Goal: Task Accomplishment & Management: Complete application form

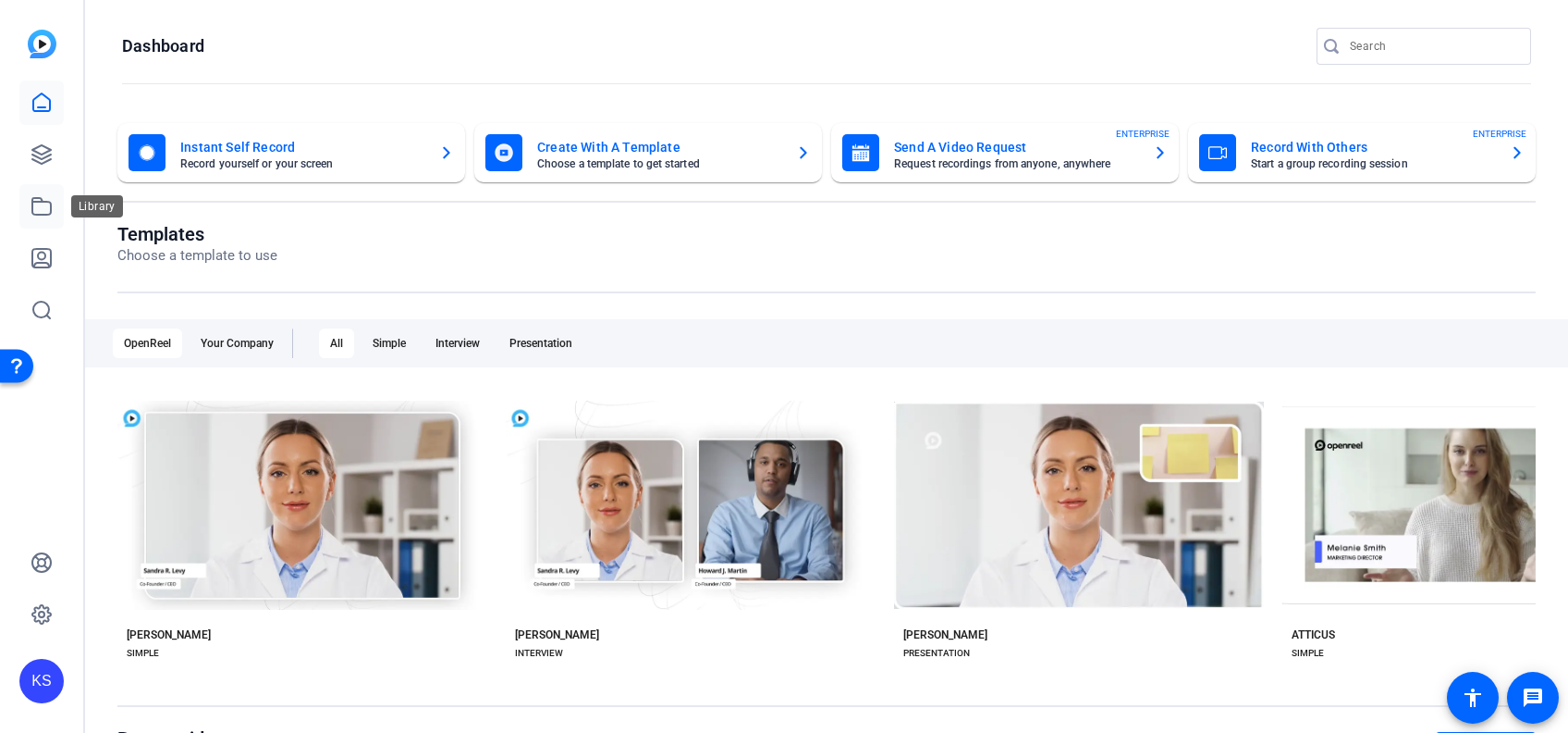
click at [40, 206] on icon at bounding box center [41, 206] width 22 height 22
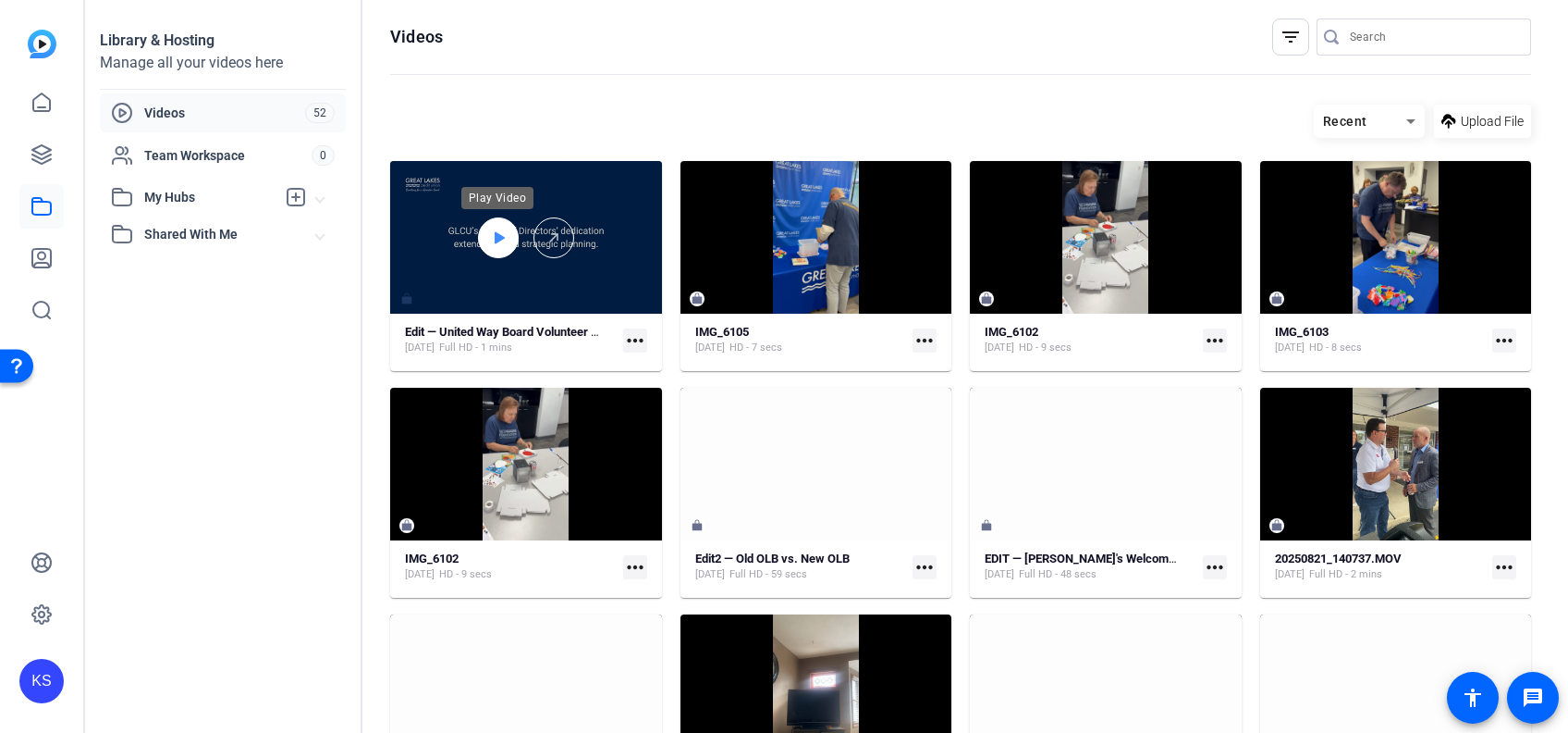
click at [496, 236] on icon at bounding box center [500, 237] width 10 height 12
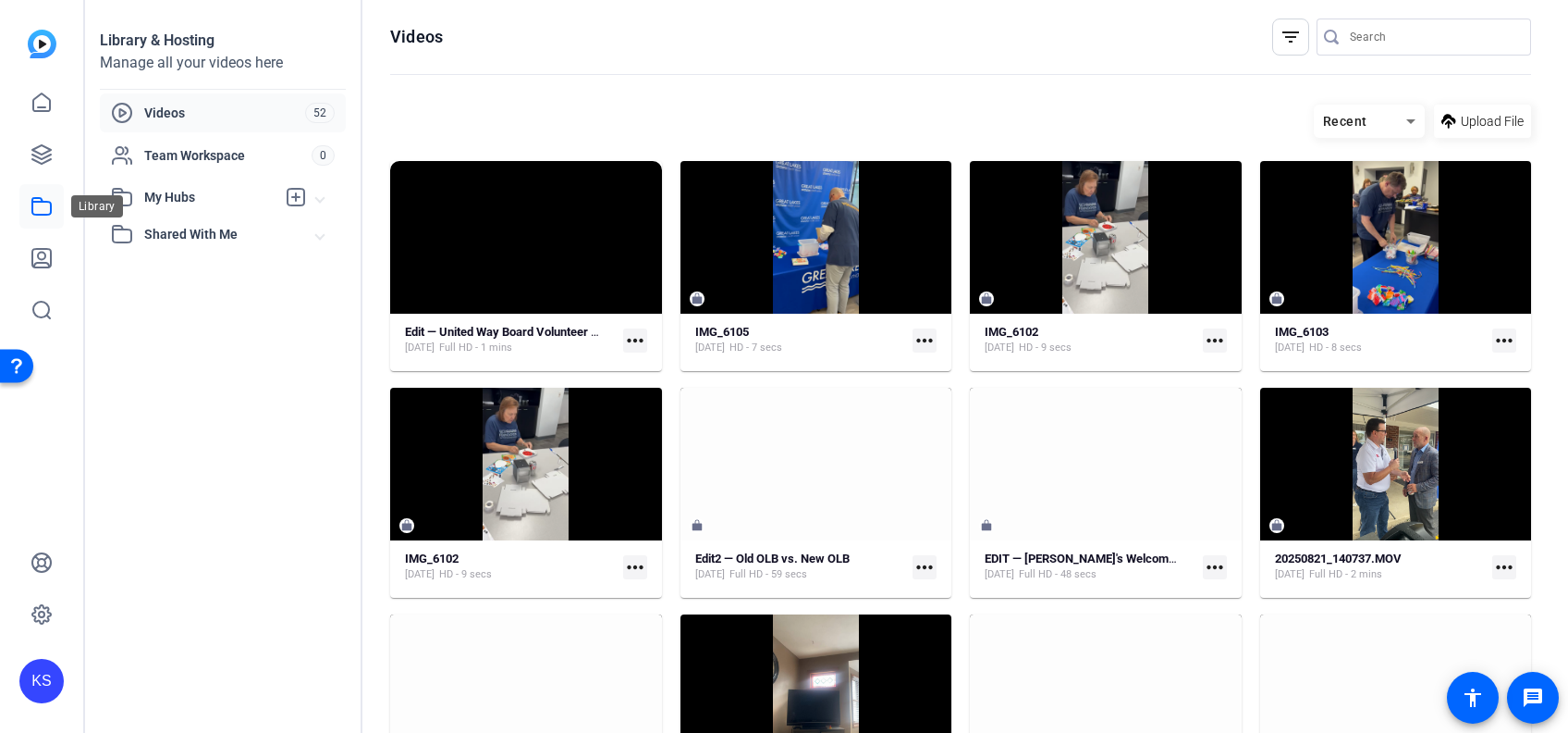
click at [45, 204] on icon at bounding box center [41, 206] width 22 height 22
click at [36, 95] on icon at bounding box center [41, 102] width 22 height 22
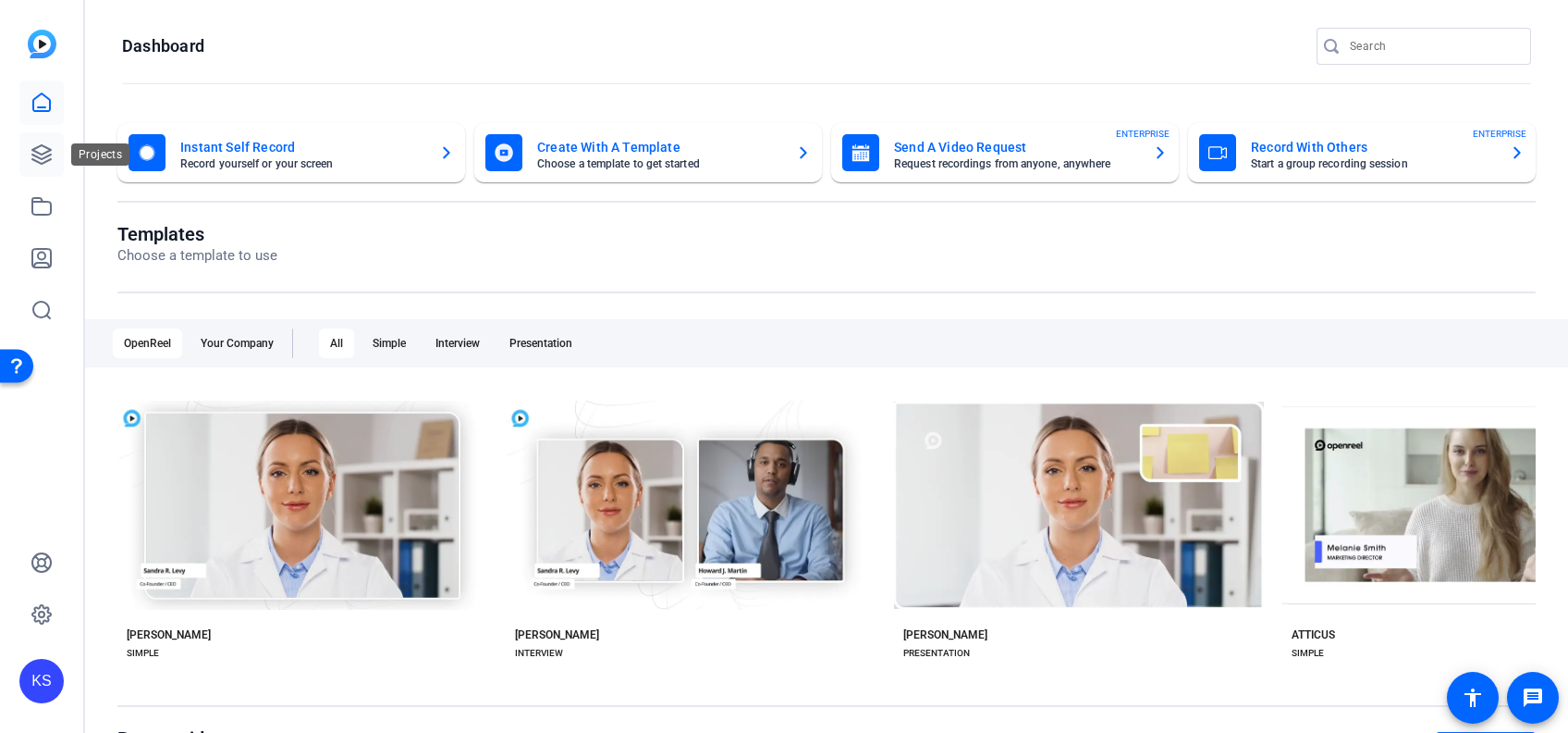
click at [37, 148] on icon at bounding box center [41, 154] width 18 height 18
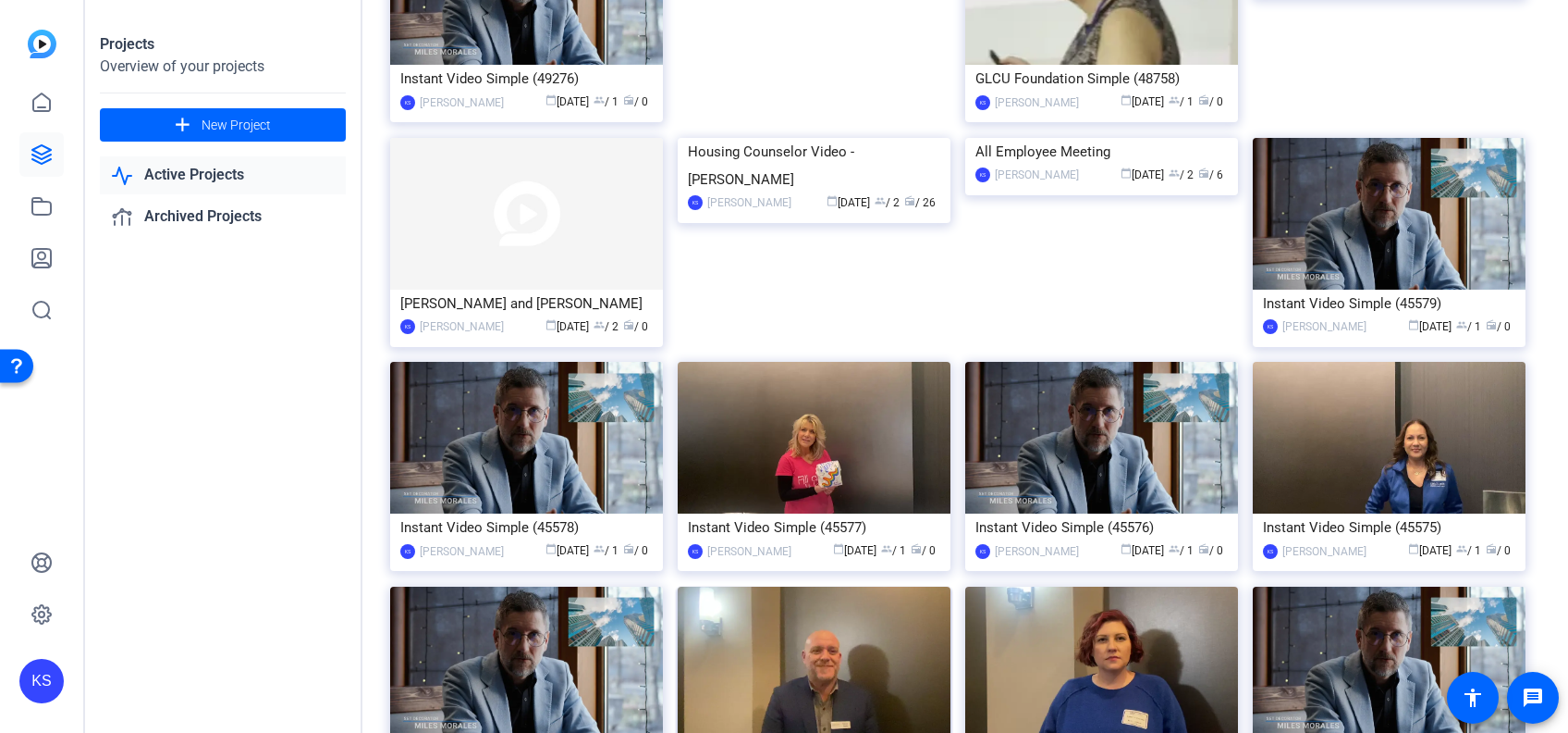
scroll to position [1571, 0]
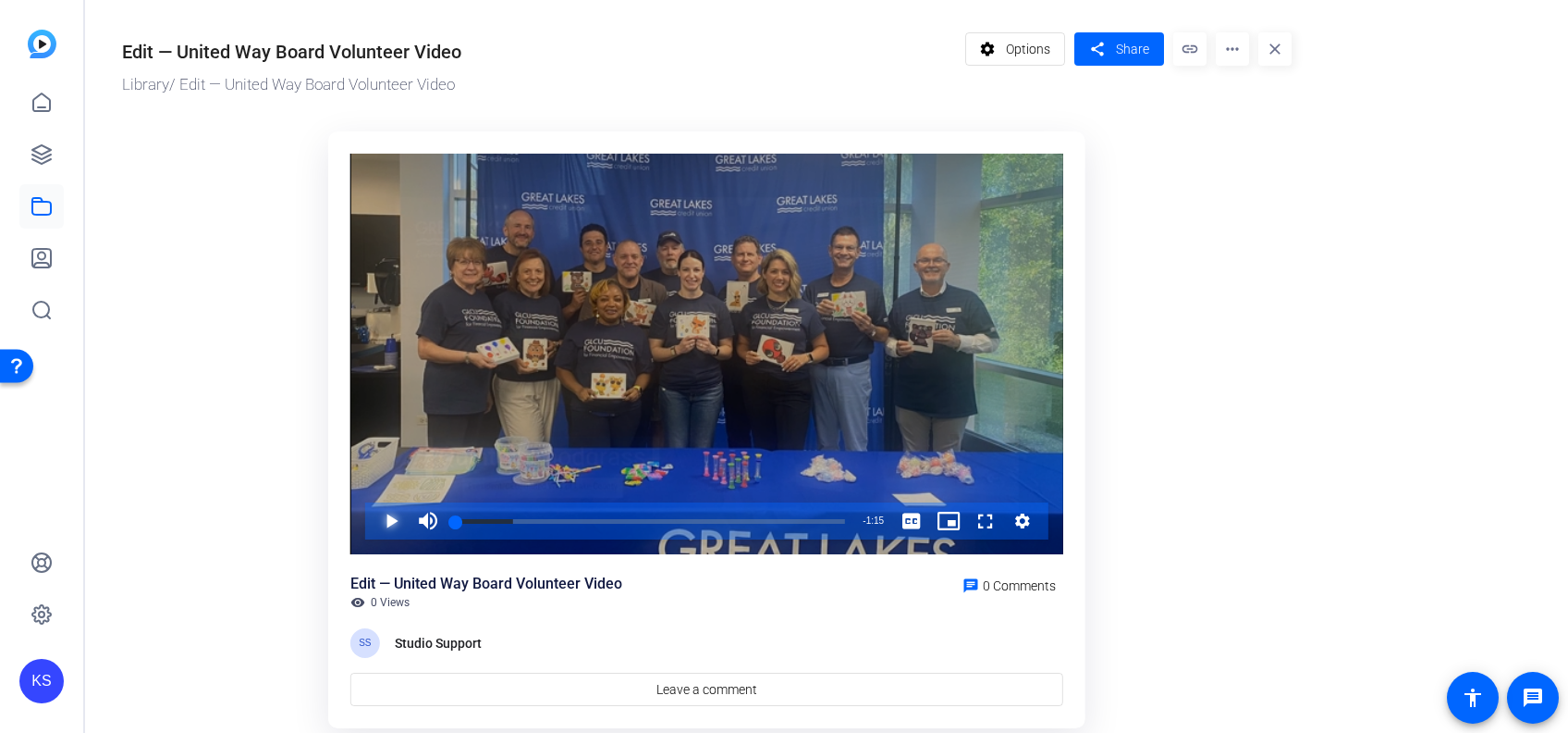
click at [373, 520] on span "Video Player" at bounding box center [373, 521] width 0 height 37
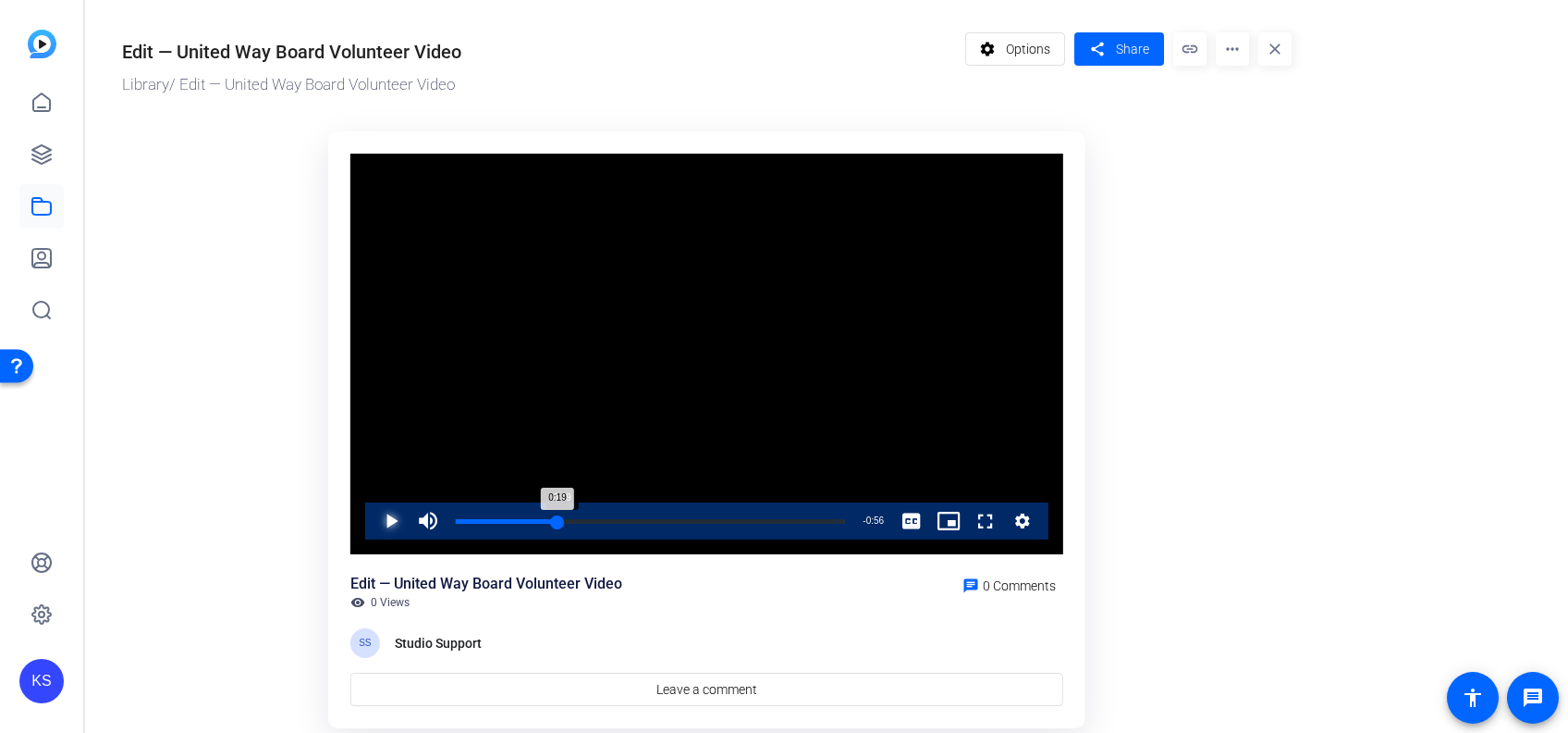
click at [557, 520] on div "0:19" at bounding box center [506, 521] width 102 height 5
click at [373, 514] on span "Video Player" at bounding box center [373, 521] width 0 height 37
click at [661, 515] on div "Loaded : 100.00% 0:39 0:39" at bounding box center [650, 521] width 408 height 37
click at [702, 517] on div "Loaded : 100.00% 0:47 0:47" at bounding box center [650, 521] width 408 height 37
click at [778, 521] on div "Loaded : 100.00% 1:02 1:02" at bounding box center [650, 521] width 389 height 5
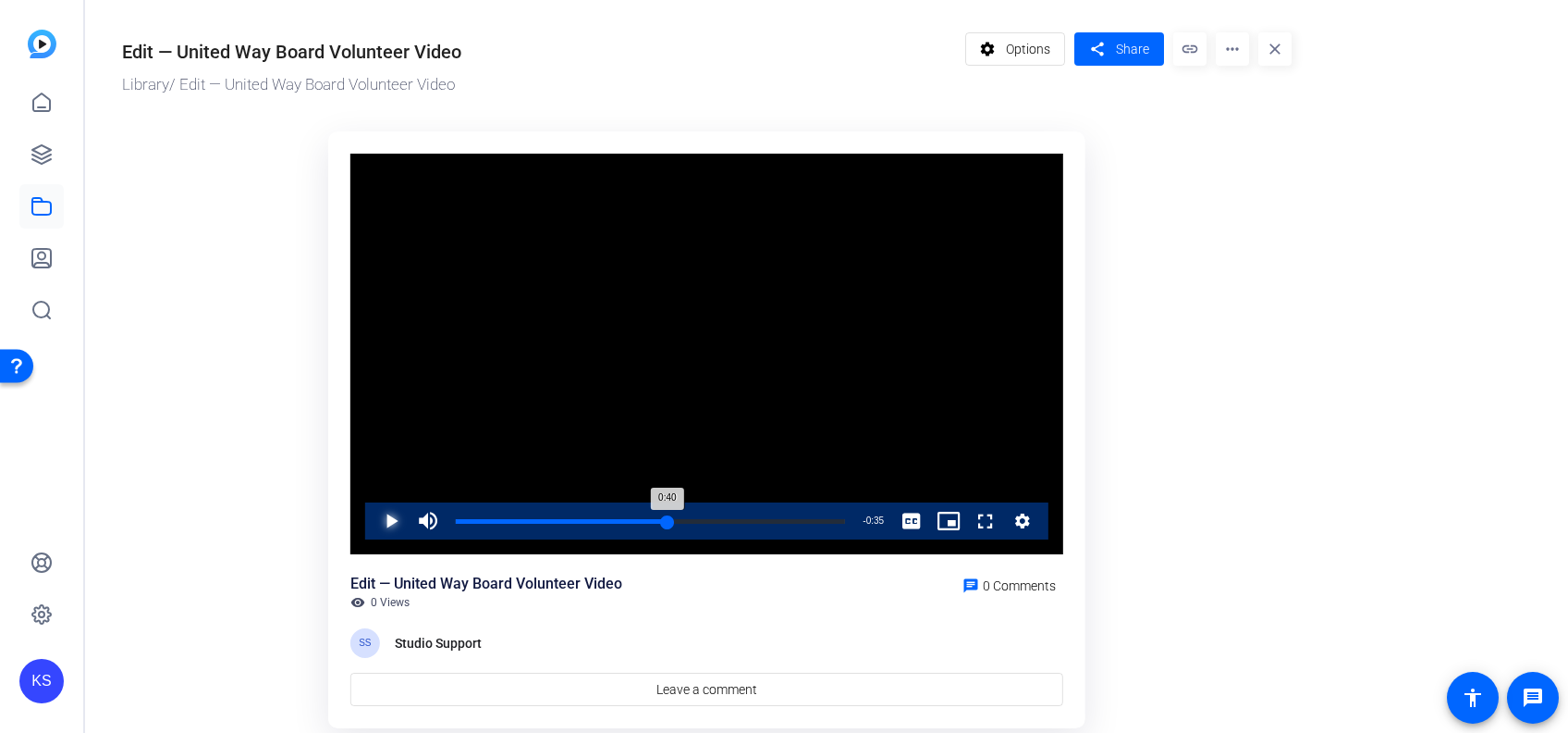
click at [667, 519] on div "Loaded : 100.00% 0:40 0:40" at bounding box center [650, 521] width 389 height 5
click at [785, 522] on div "Loaded : 100.00% 1:03 1:03" at bounding box center [650, 521] width 389 height 5
click at [680, 516] on div "Loaded : 100.00% 0:43 0:43" at bounding box center [650, 521] width 408 height 37
click at [802, 522] on div "1:06" at bounding box center [802, 521] width 1 height 5
click at [659, 520] on div "Loaded : 100.00% 0:39 0:39" at bounding box center [650, 521] width 389 height 5
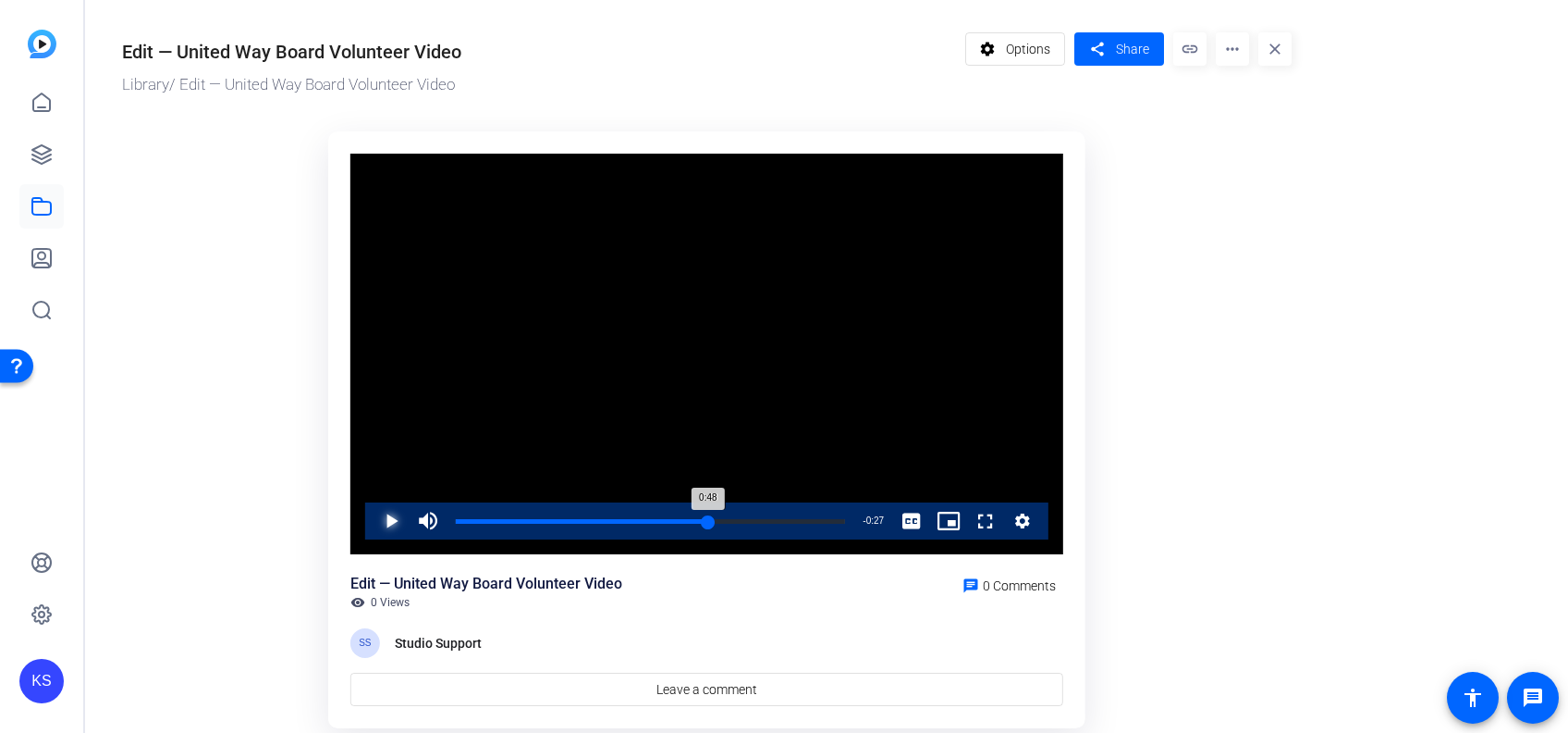
click at [708, 524] on div "Loaded : 100.00% 0:48 0:48" at bounding box center [650, 521] width 408 height 37
click at [694, 520] on div "Loaded : 100.00% 0:45 0:45" at bounding box center [650, 521] width 389 height 5
click at [710, 430] on video "Video Player" at bounding box center [706, 354] width 713 height 402
click at [663, 520] on div "0:40" at bounding box center [560, 521] width 208 height 5
click at [624, 520] on div "Loaded : 100.00% 0:32 0:32" at bounding box center [650, 521] width 389 height 5
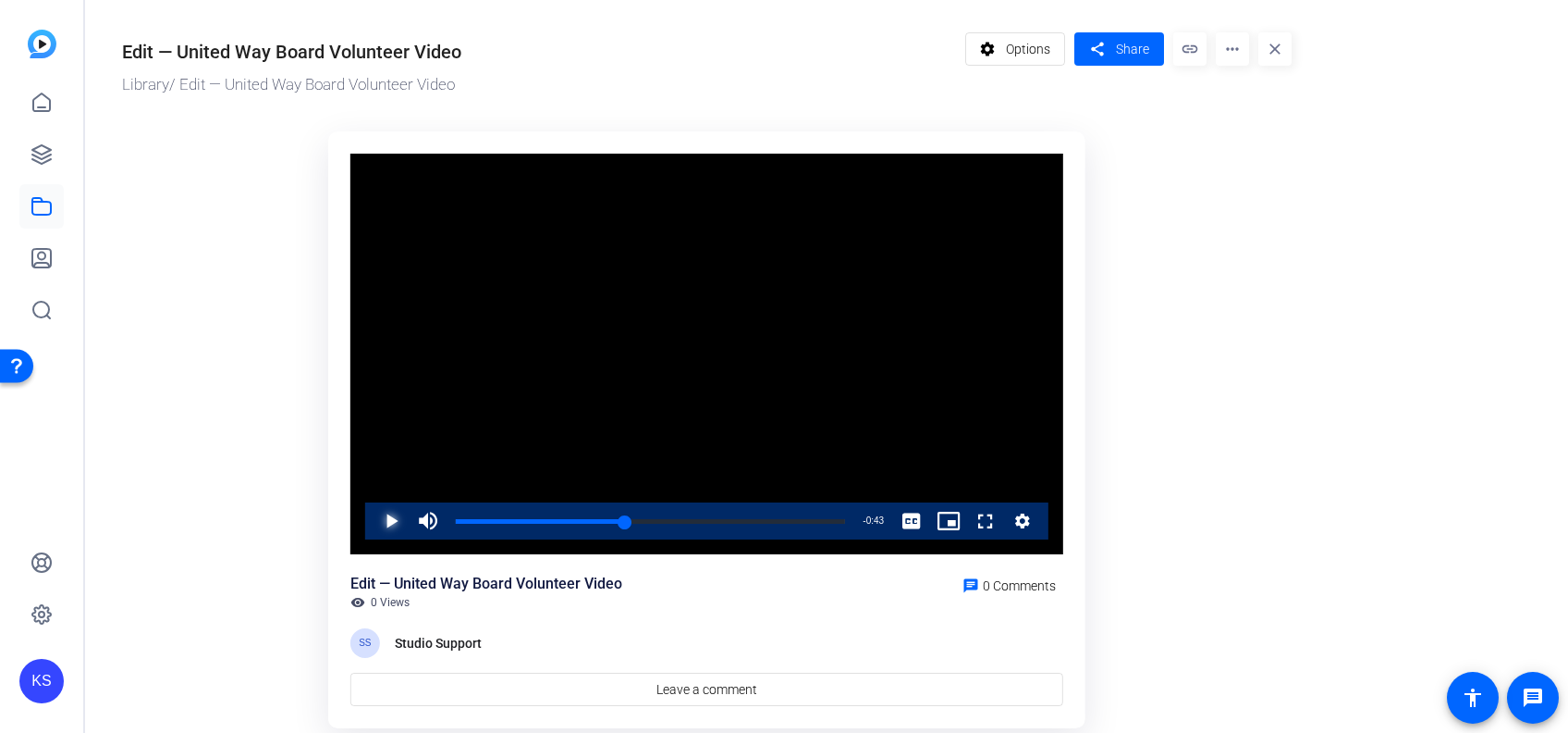
click at [373, 518] on span "Video Player" at bounding box center [373, 521] width 0 height 37
click at [644, 521] on div "Loaded : 100.00% 0:36 0:36" at bounding box center [650, 521] width 389 height 5
click at [373, 518] on span "Video Player" at bounding box center [373, 521] width 0 height 37
click at [373, 521] on span "Video Player" at bounding box center [373, 521] width 0 height 37
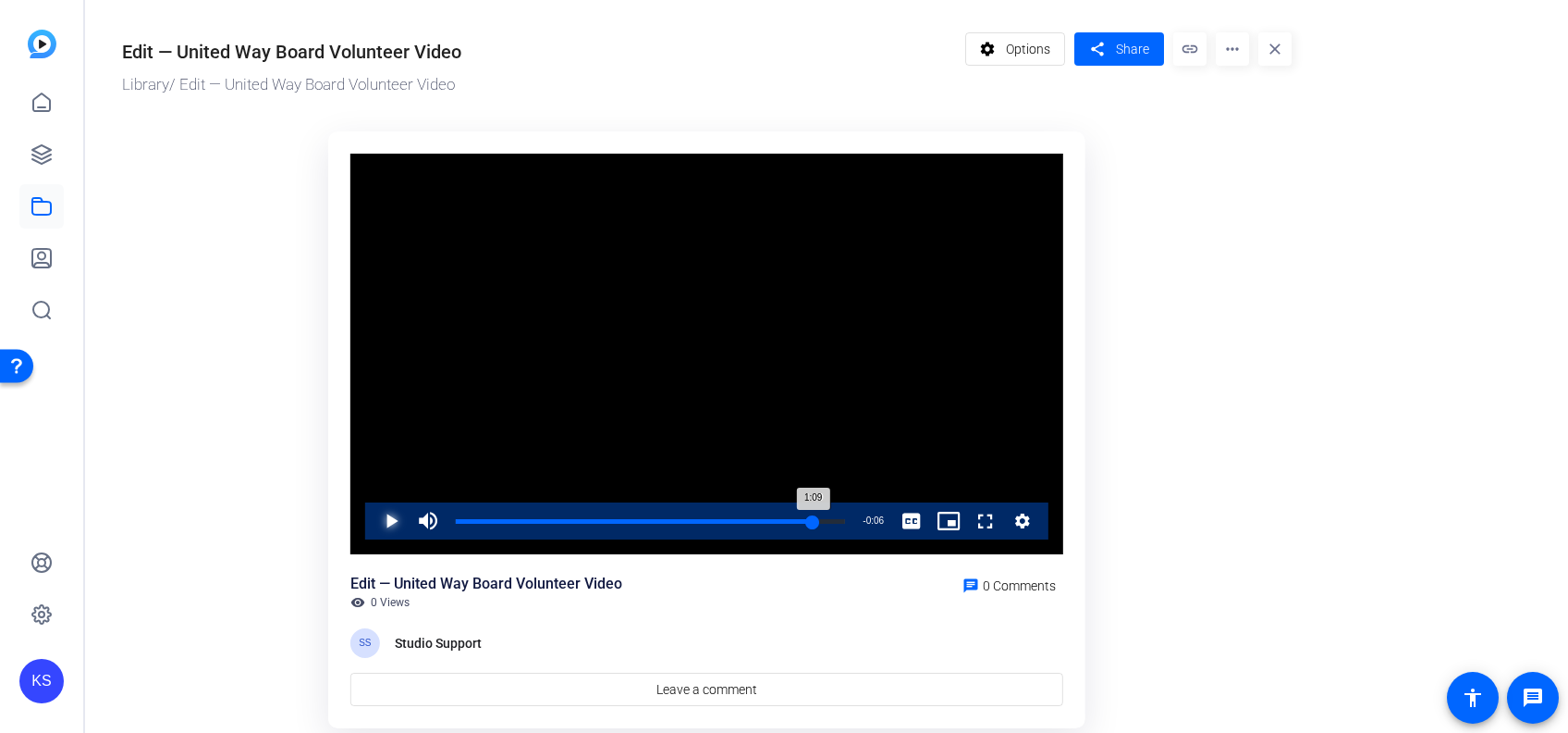
click at [814, 516] on div "Loaded : 100.00% 1:09 1:09" at bounding box center [650, 521] width 408 height 37
click at [373, 522] on span "Video Player" at bounding box center [373, 521] width 0 height 37
click at [792, 519] on div "Loaded : 100.00% 1:04 1:04" at bounding box center [650, 521] width 389 height 5
click at [373, 513] on span "Video Player" at bounding box center [373, 521] width 0 height 37
click at [623, 519] on div "0:32" at bounding box center [539, 521] width 168 height 5
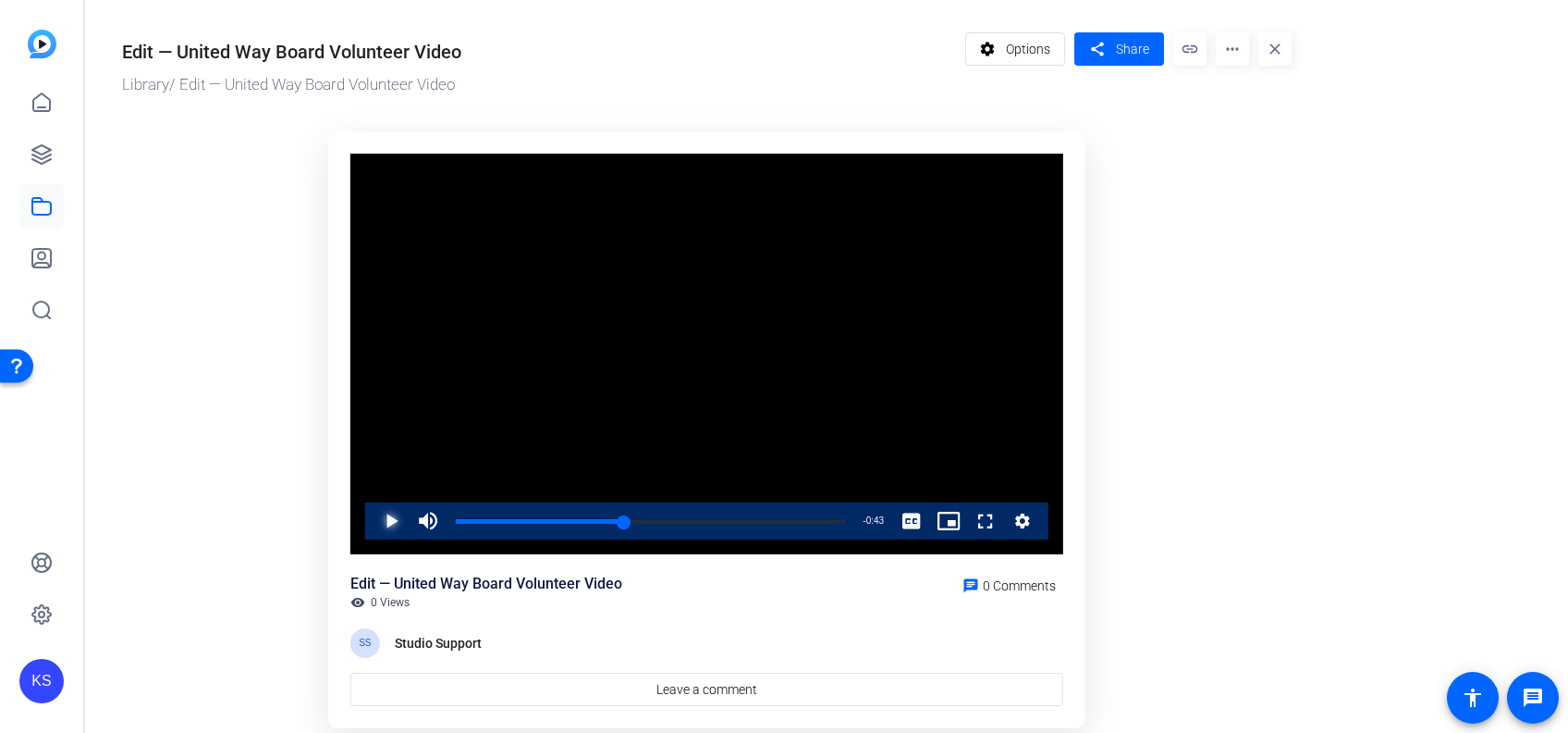
click at [373, 517] on span "Video Player" at bounding box center [373, 521] width 0 height 37
click at [510, 411] on video "Video Player" at bounding box center [706, 354] width 713 height 402
click at [840, 522] on div "Loaded : 100.00% 1:14 1:14" at bounding box center [650, 521] width 389 height 5
click at [666, 514] on div "Loaded : 100.00% 0:40 0:40" at bounding box center [650, 521] width 408 height 37
click at [373, 516] on span "Video Player" at bounding box center [373, 521] width 0 height 37
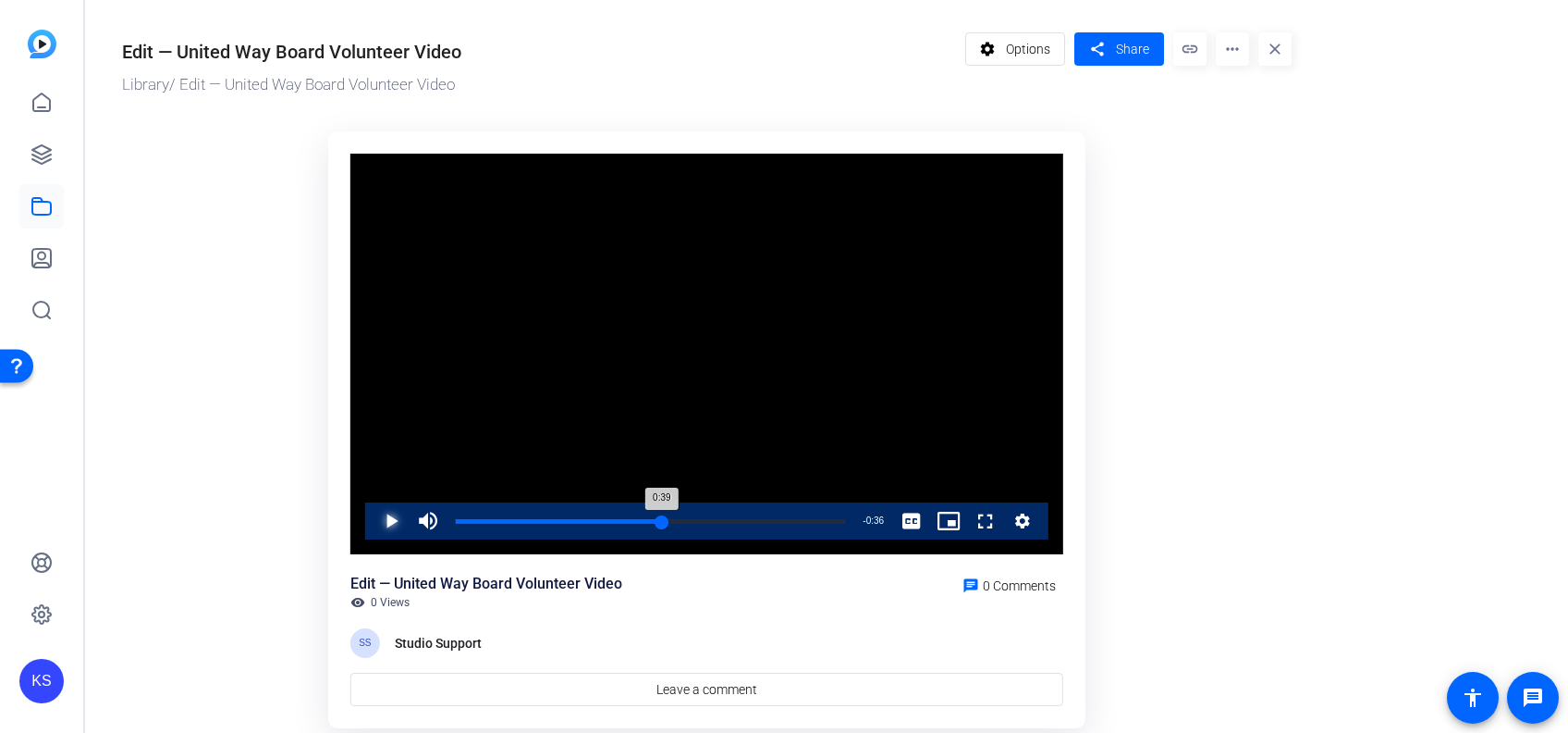
click at [661, 516] on div "Loaded : 100.00% 0:39 0:39" at bounding box center [650, 521] width 408 height 37
click at [373, 519] on span "Video Player" at bounding box center [373, 521] width 0 height 37
click at [373, 511] on span "Video Player" at bounding box center [373, 521] width 0 height 37
click at [373, 518] on span "Video Player" at bounding box center [373, 521] width 0 height 37
click at [752, 523] on div "Loaded : 100.00% 0:57 0:57" at bounding box center [650, 521] width 389 height 5
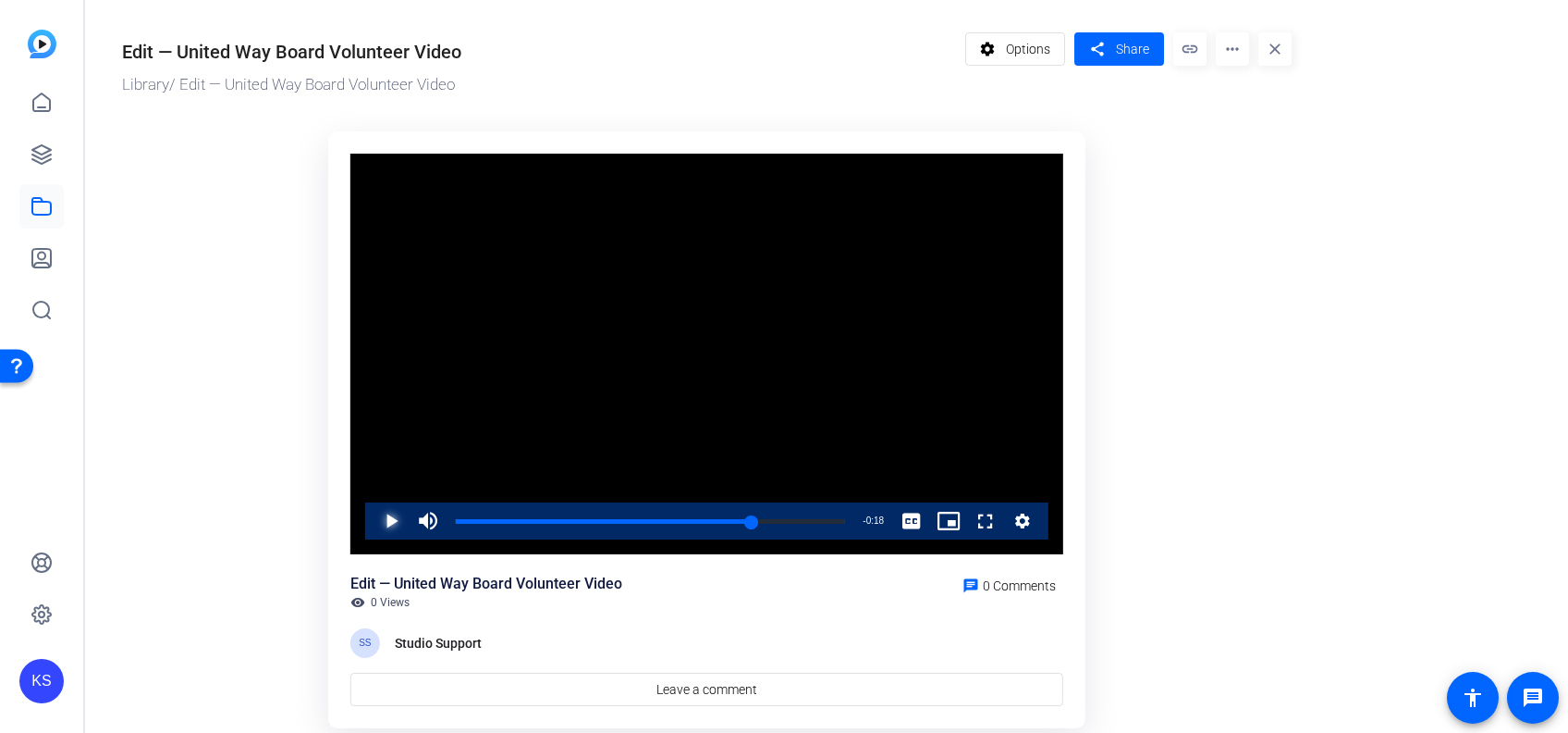
click at [373, 512] on span "Video Player" at bounding box center [373, 521] width 0 height 37
click at [745, 516] on div "Loaded : 100.00% 0:55 0:55" at bounding box center [650, 521] width 408 height 37
click at [373, 512] on span "Video Player" at bounding box center [373, 521] width 0 height 37
click at [508, 526] on div "Progress Bar" at bounding box center [650, 533] width 389 height 15
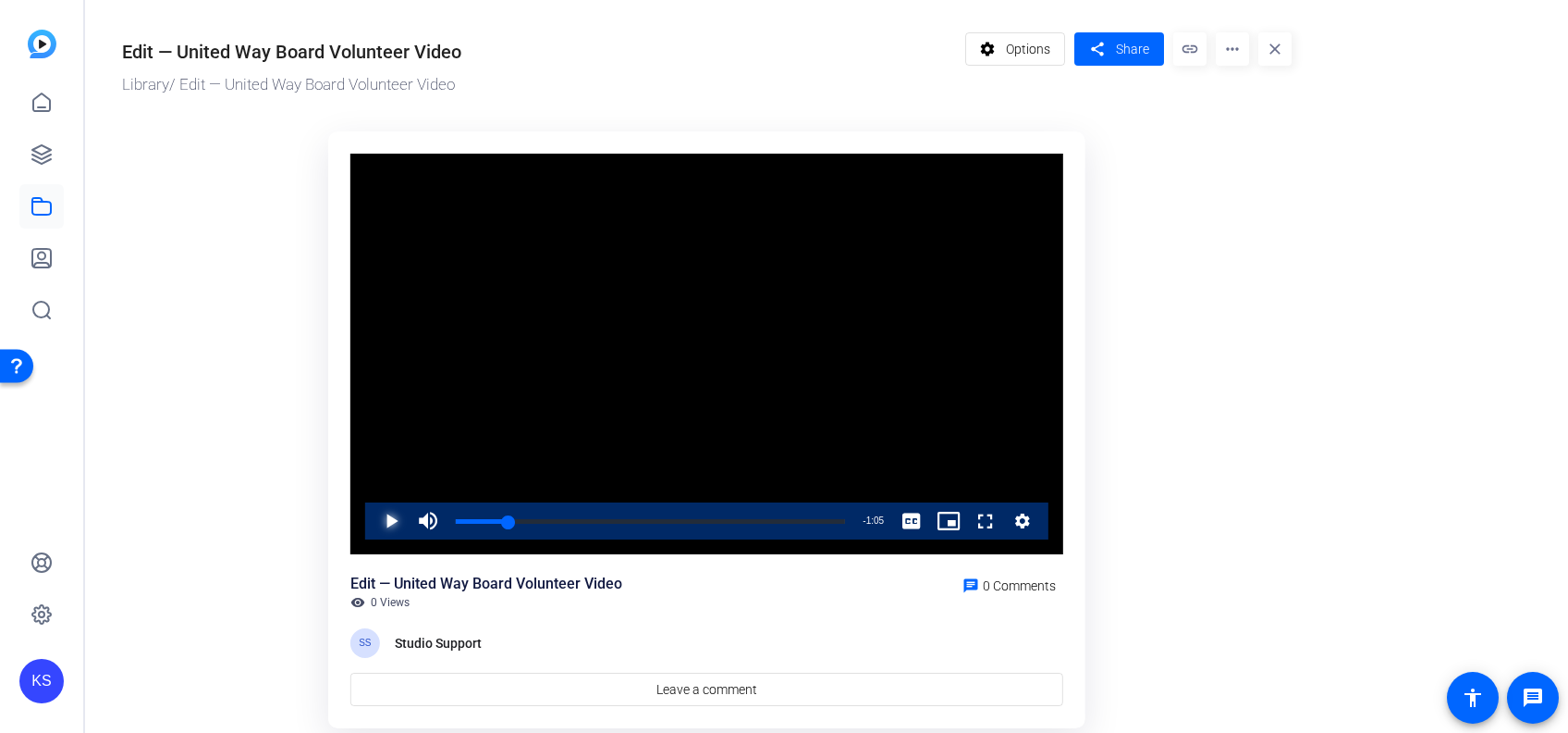
click at [373, 518] on span "Video Player" at bounding box center [373, 521] width 0 height 37
click at [629, 476] on video "Video Player" at bounding box center [706, 354] width 713 height 402
click at [547, 520] on div "Loaded : 100.00% 0:17 0:17" at bounding box center [650, 521] width 389 height 5
click at [373, 518] on span "Video Player" at bounding box center [373, 521] width 0 height 37
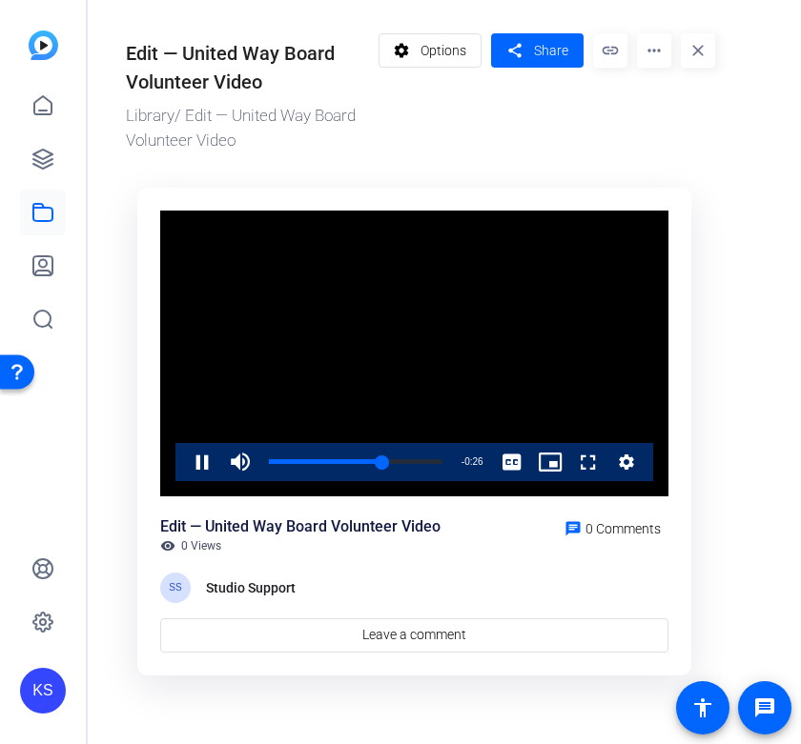
click at [442, 364] on video "Video Player" at bounding box center [414, 354] width 508 height 286
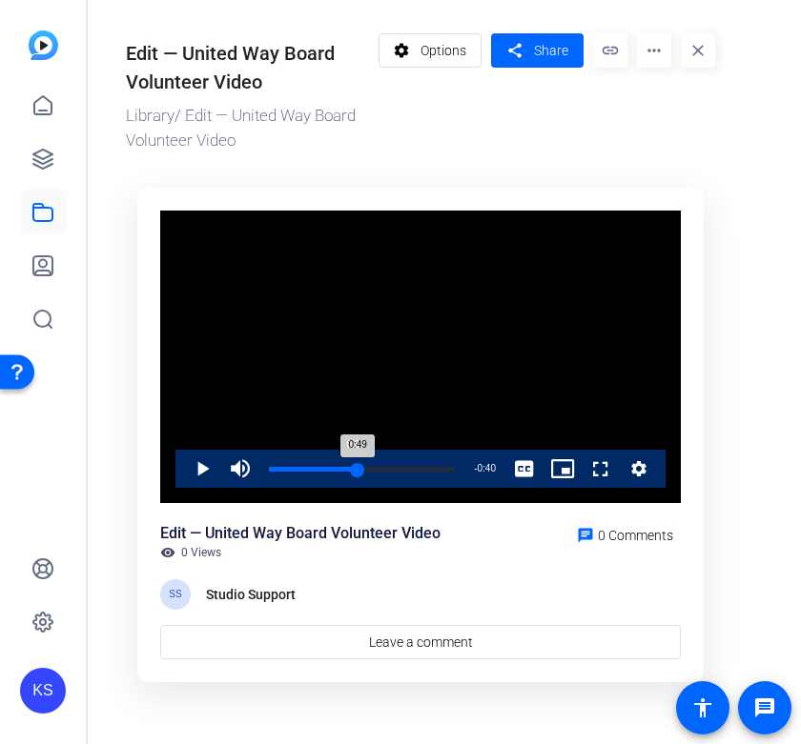
click at [355, 457] on div "Loaded : 100.00% 0:37 0:49" at bounding box center [361, 469] width 205 height 38
click at [183, 457] on span "Video Player" at bounding box center [183, 469] width 0 height 38
click at [183, 461] on span "Video Player" at bounding box center [183, 469] width 0 height 38
click at [183, 466] on span "Video Player" at bounding box center [183, 469] width 0 height 38
click at [381, 457] on div "Loaded : 100.00% 0:45 0:45" at bounding box center [361, 469] width 205 height 38
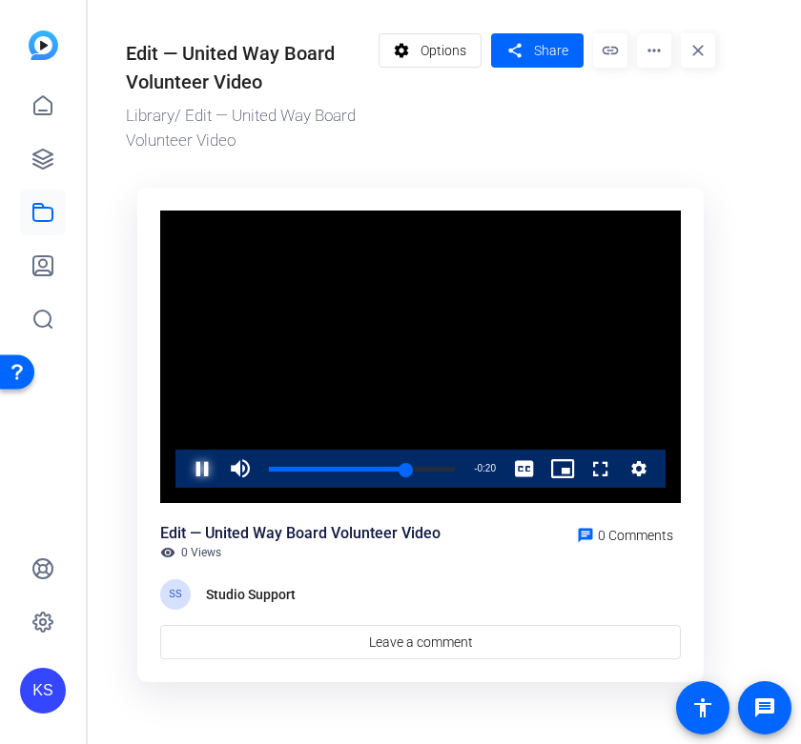
click at [183, 460] on span "Video Player" at bounding box center [183, 469] width 0 height 38
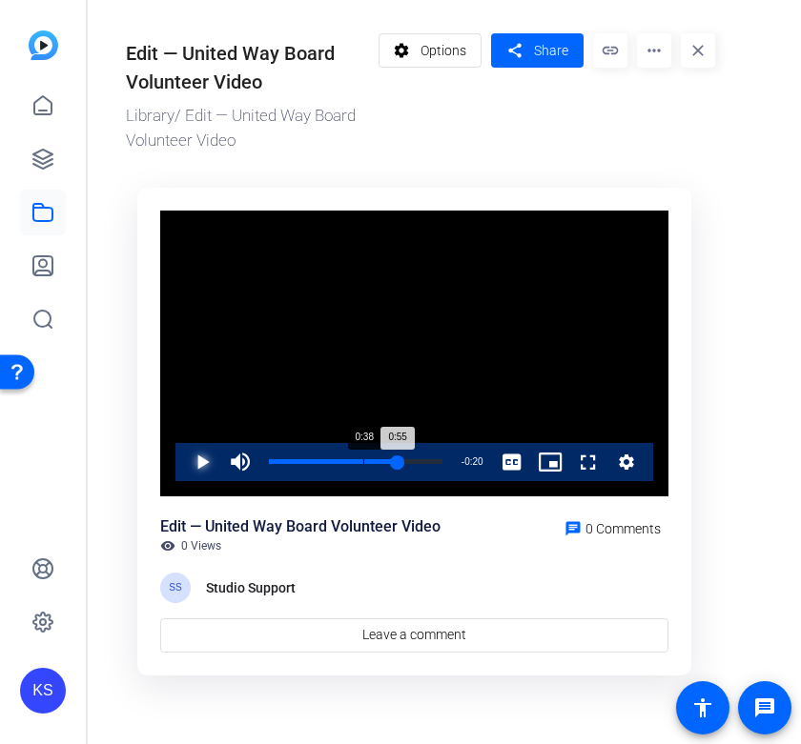
click at [363, 463] on div "0:38" at bounding box center [363, 461] width 1 height 5
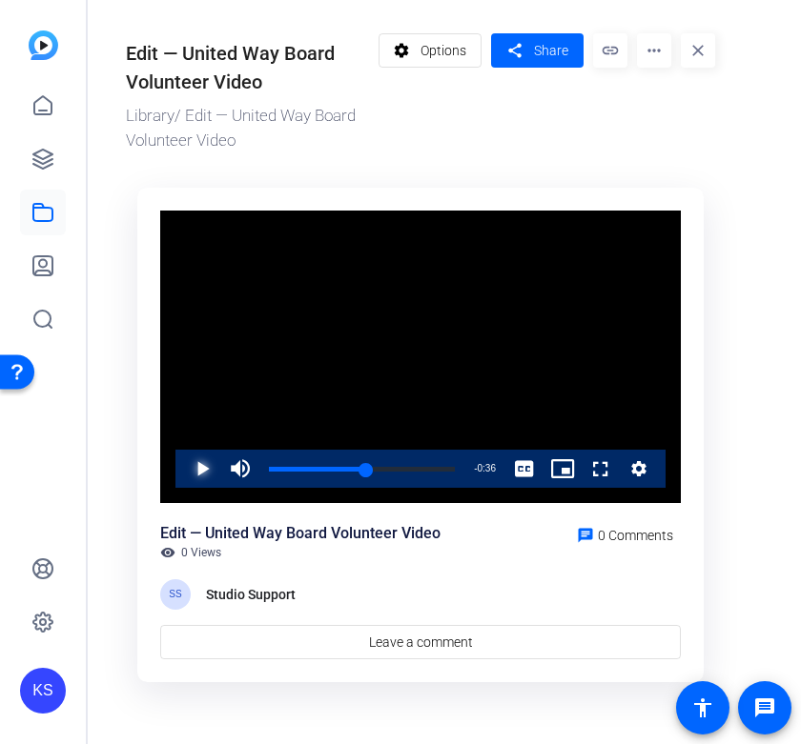
click at [183, 461] on span "Video Player" at bounding box center [183, 469] width 0 height 38
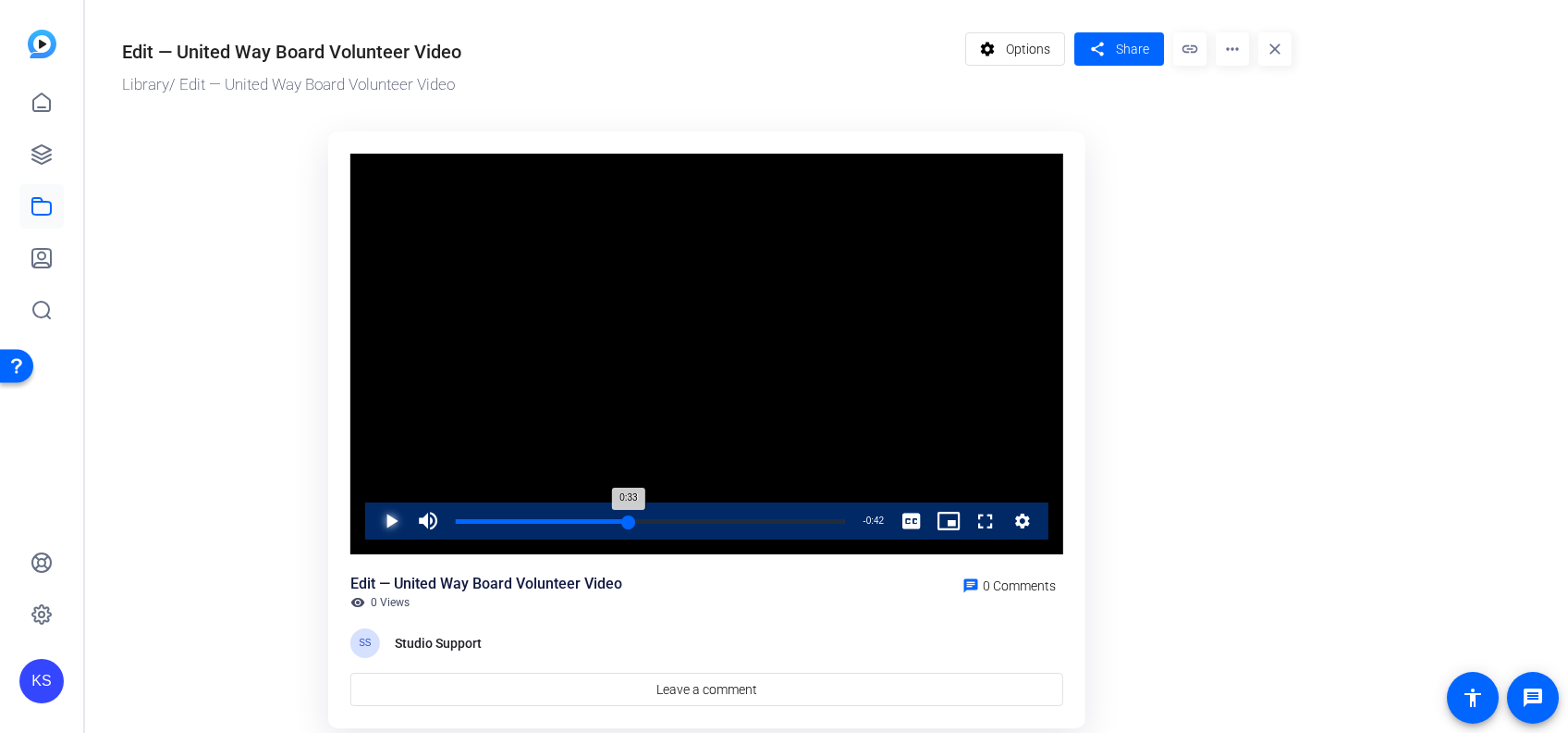
click at [629, 517] on div "Loaded : 100.00% 0:33 0:33" at bounding box center [650, 521] width 408 height 37
click at [373, 518] on span "Video Player" at bounding box center [373, 521] width 0 height 37
click at [38, 159] on icon at bounding box center [41, 154] width 22 height 22
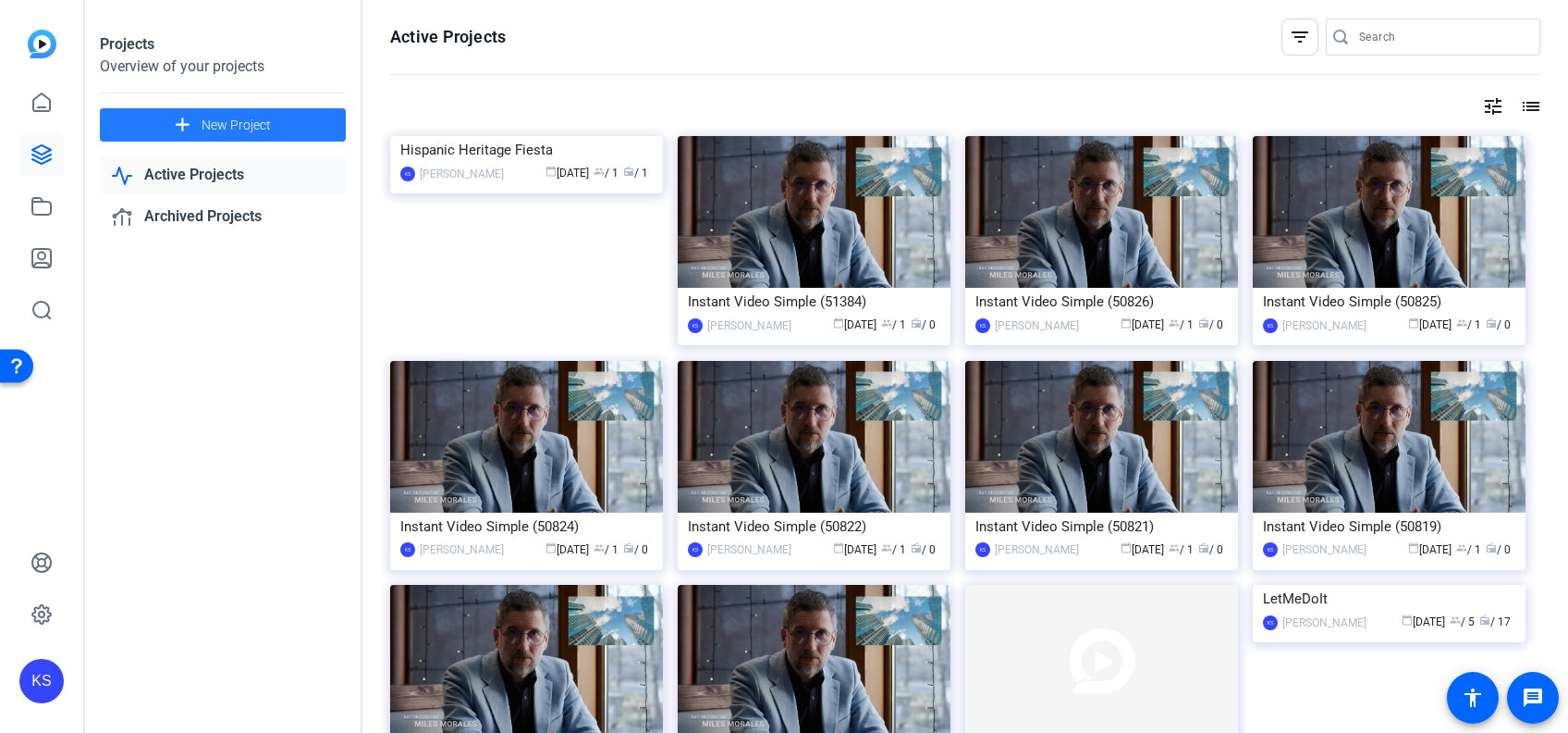
click at [214, 120] on span "New Project" at bounding box center [236, 125] width 69 height 19
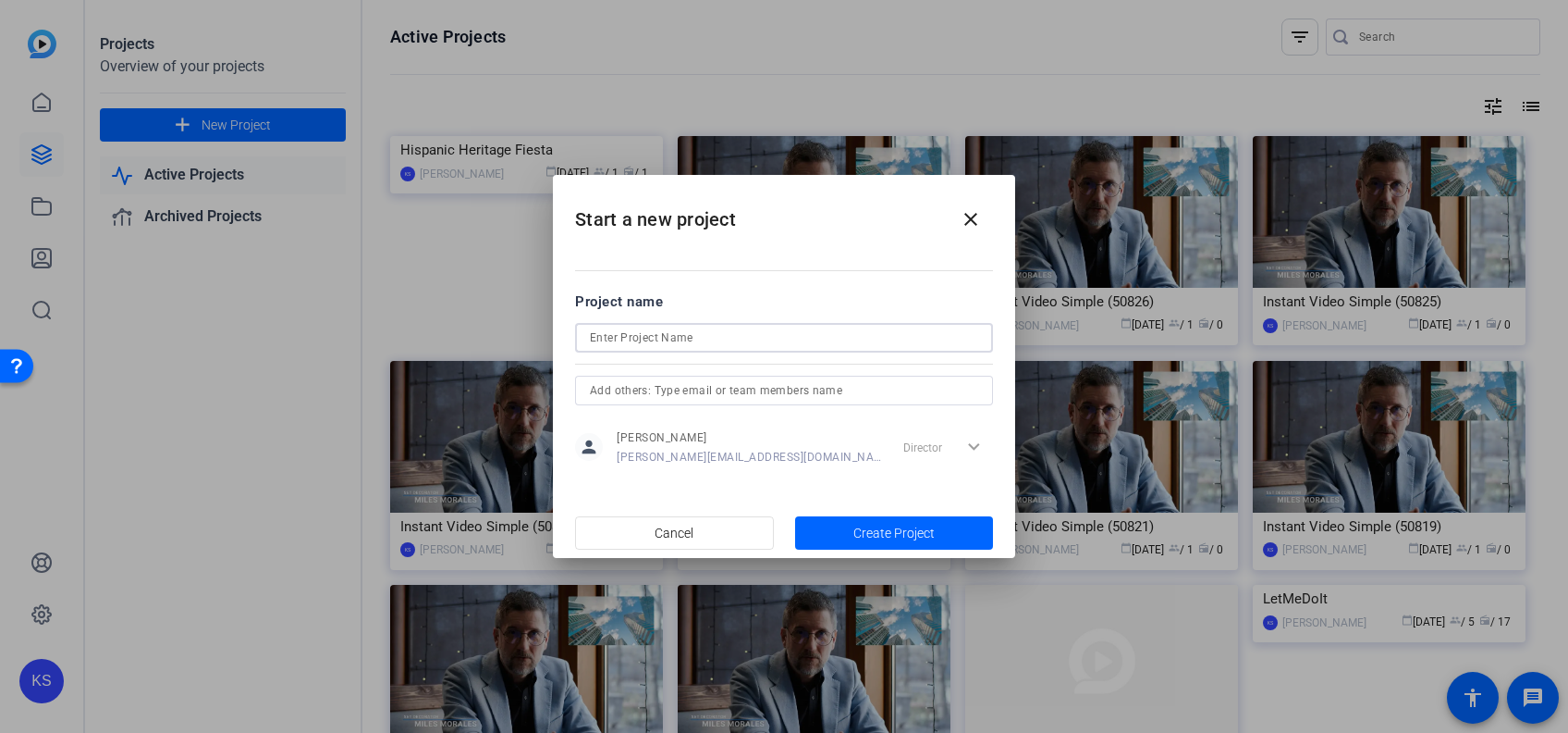
click at [614, 336] on input at bounding box center [784, 337] width 388 height 22
type input "Housing Counselor - Video 3"
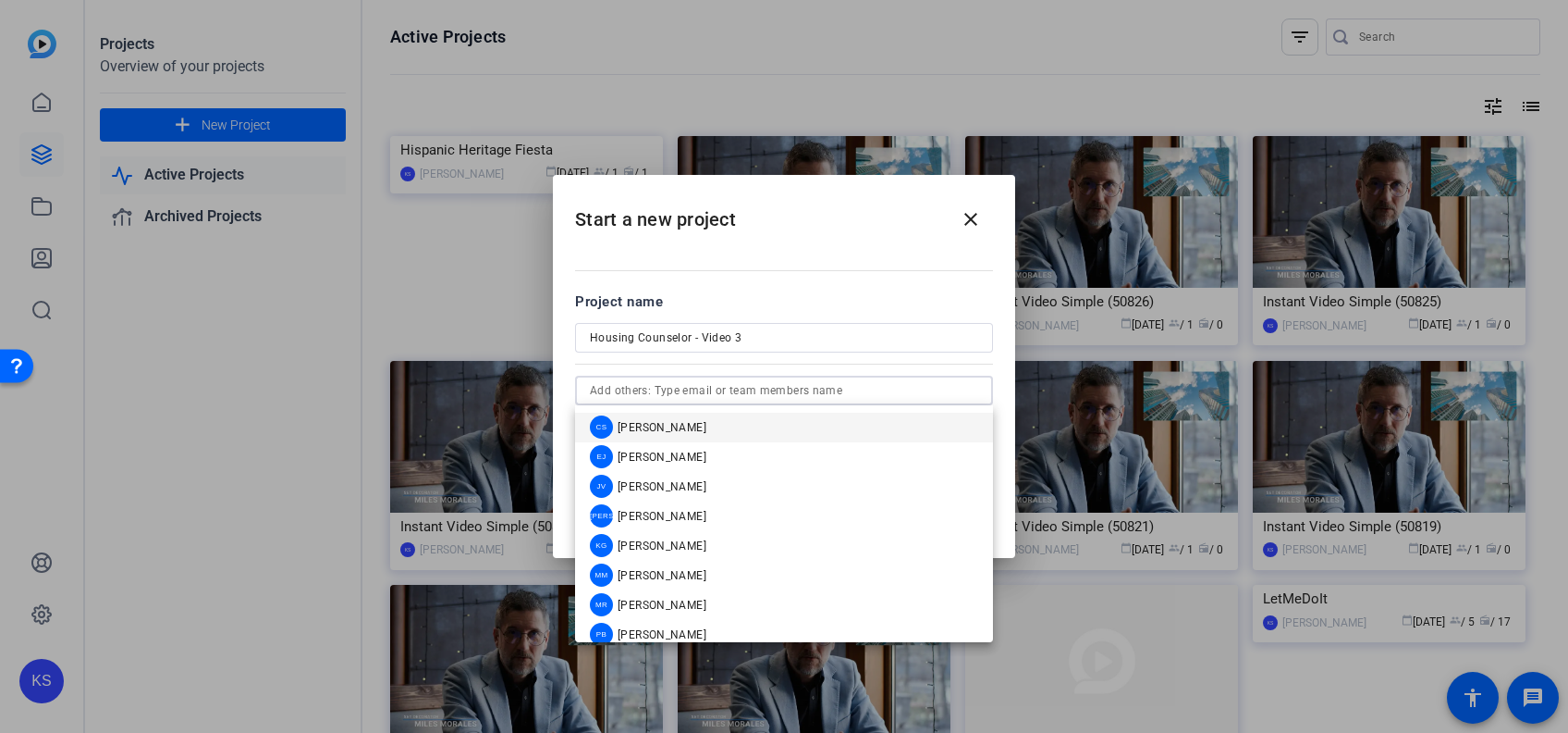
click at [964, 390] on input "text" at bounding box center [784, 390] width 388 height 22
click at [861, 483] on mat-option "JV [PERSON_NAME]" at bounding box center [784, 486] width 418 height 29
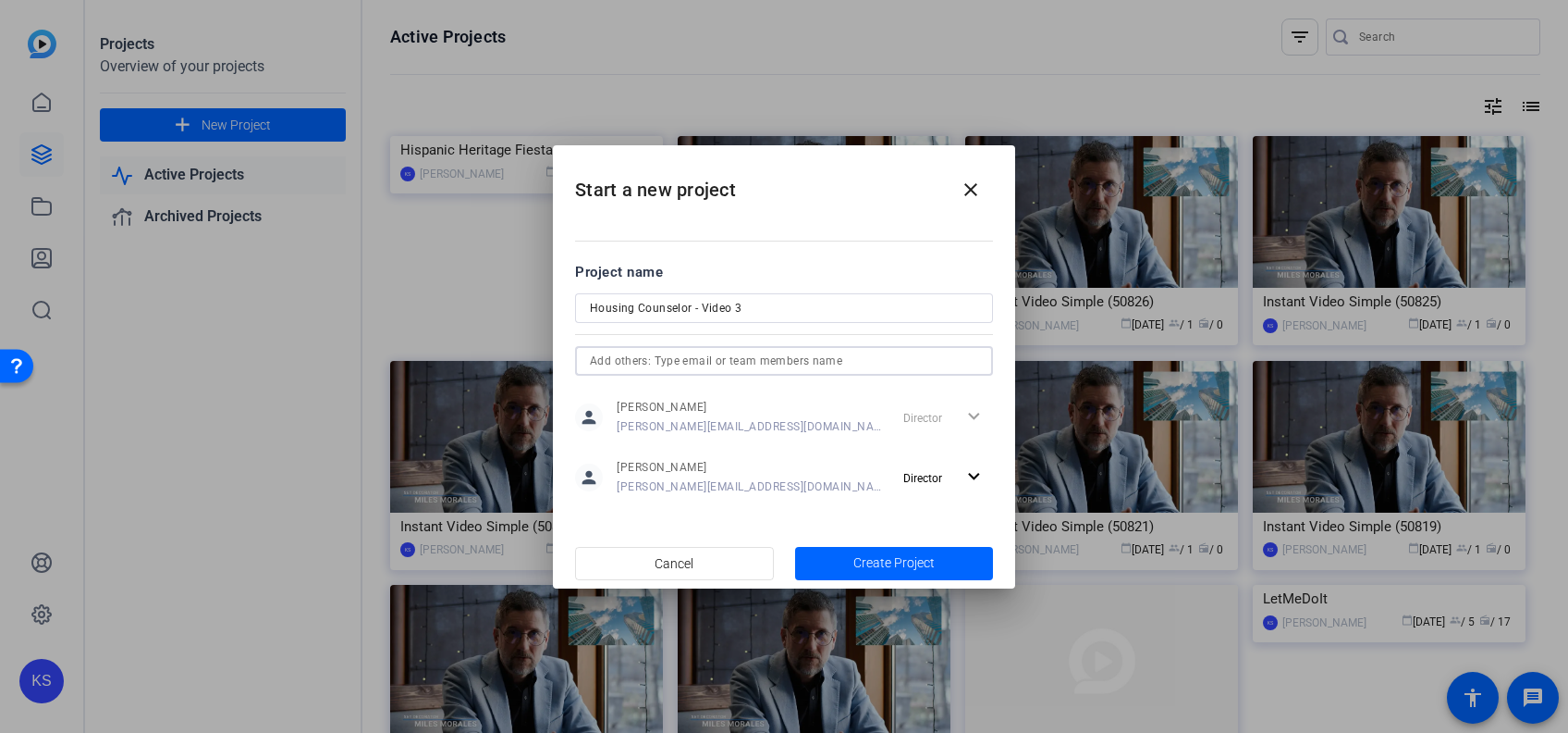
click at [901, 355] on input "text" at bounding box center [784, 360] width 388 height 22
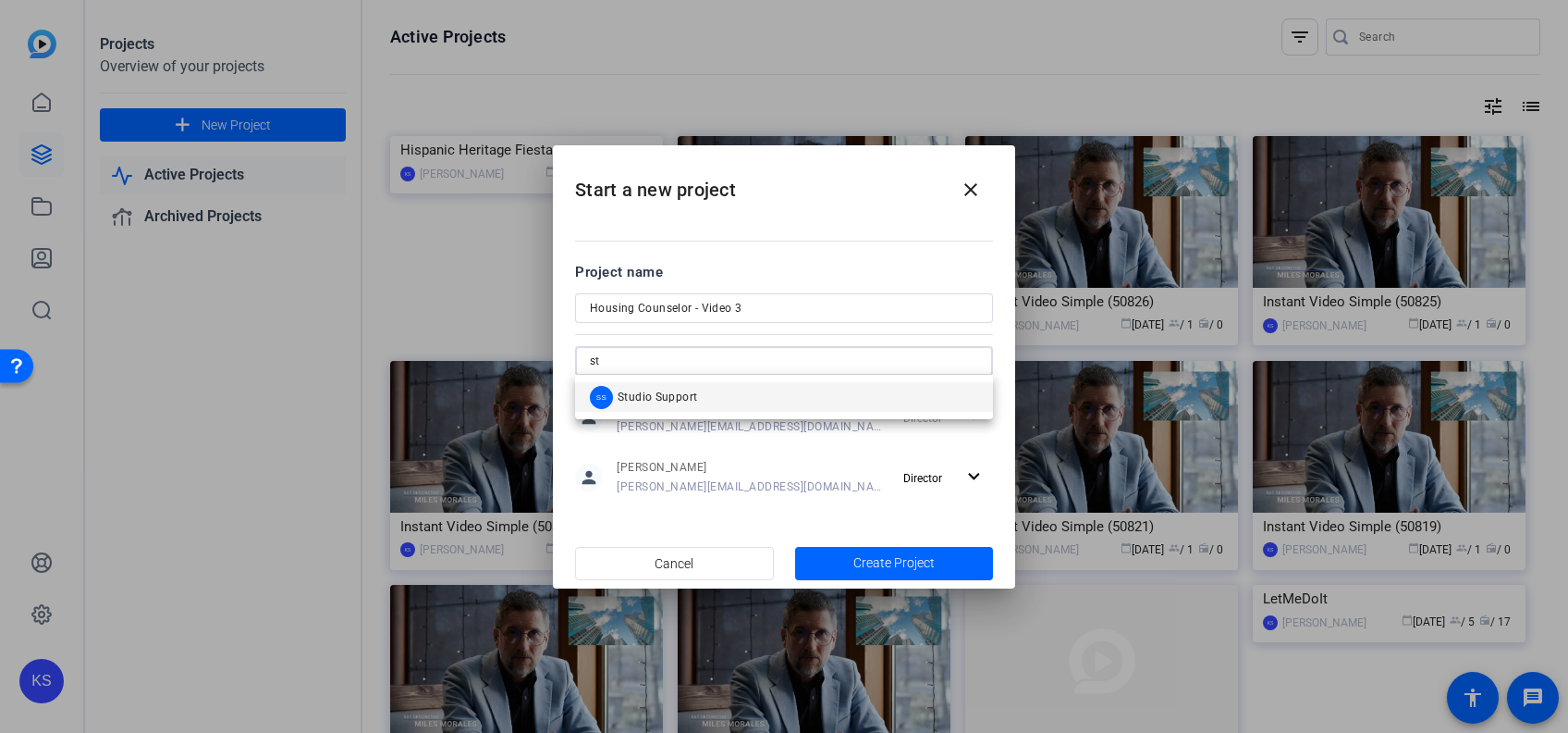
type input "st"
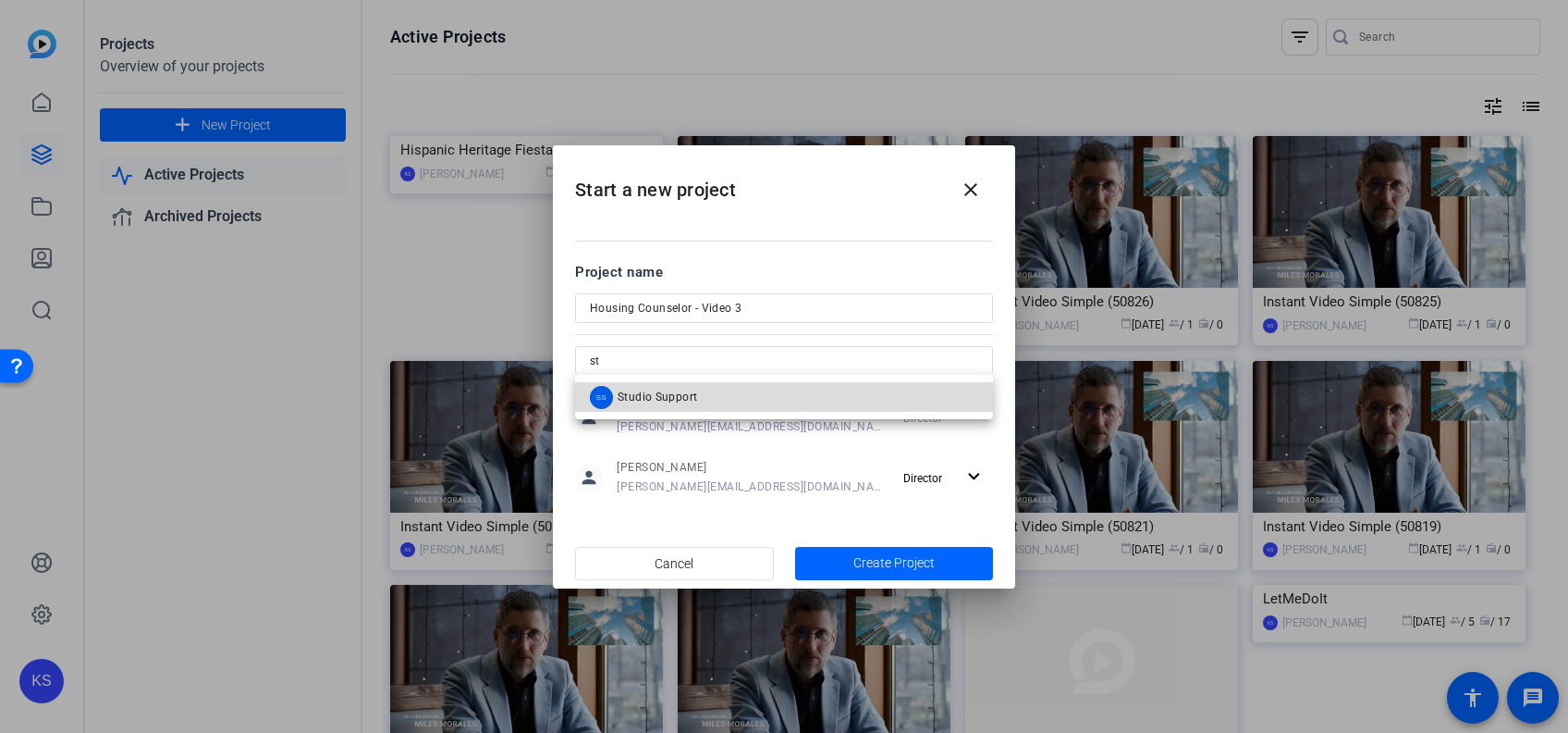
click at [800, 395] on mat-option "SS Studio Support" at bounding box center [784, 397] width 418 height 29
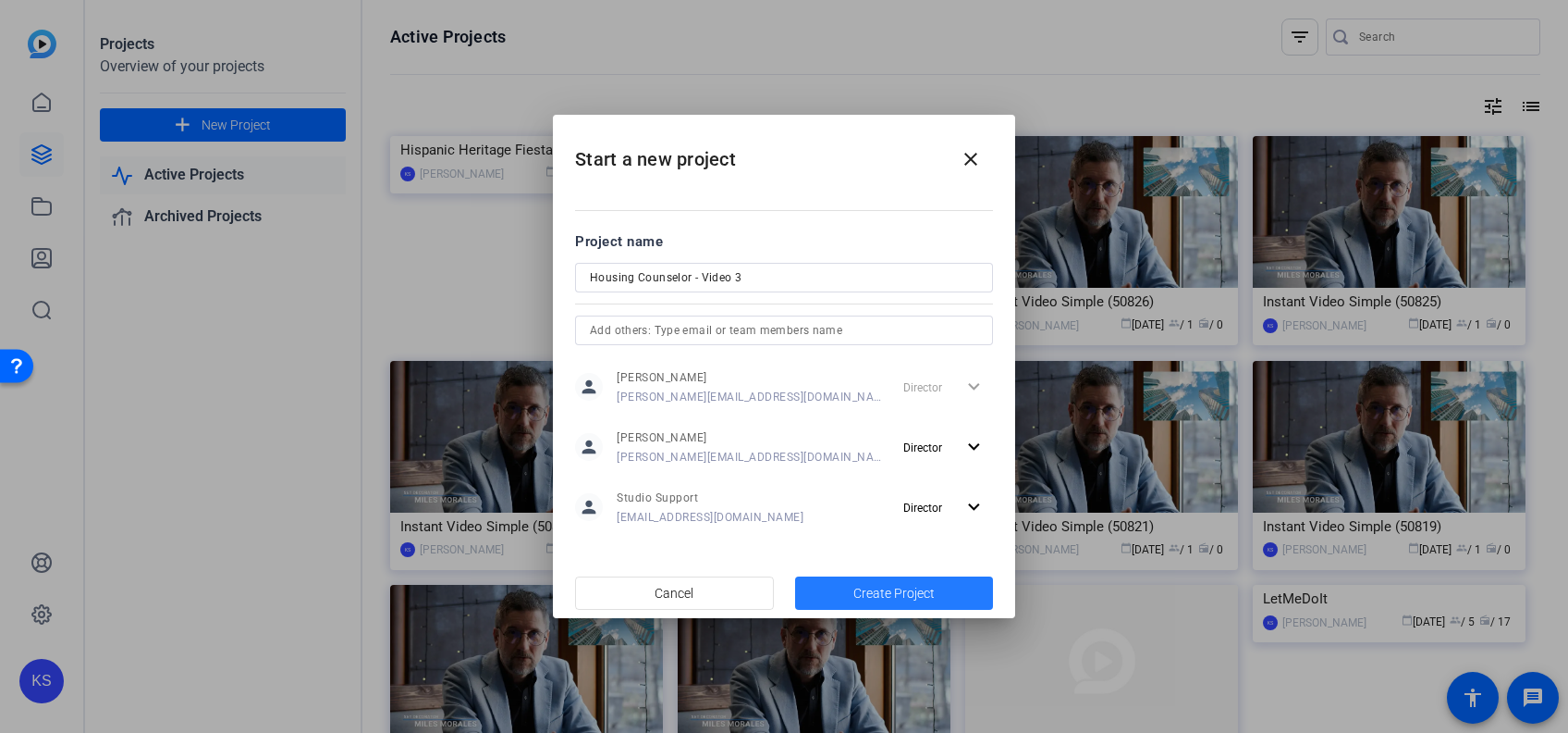
click at [883, 584] on span "Create Project" at bounding box center [895, 593] width 82 height 19
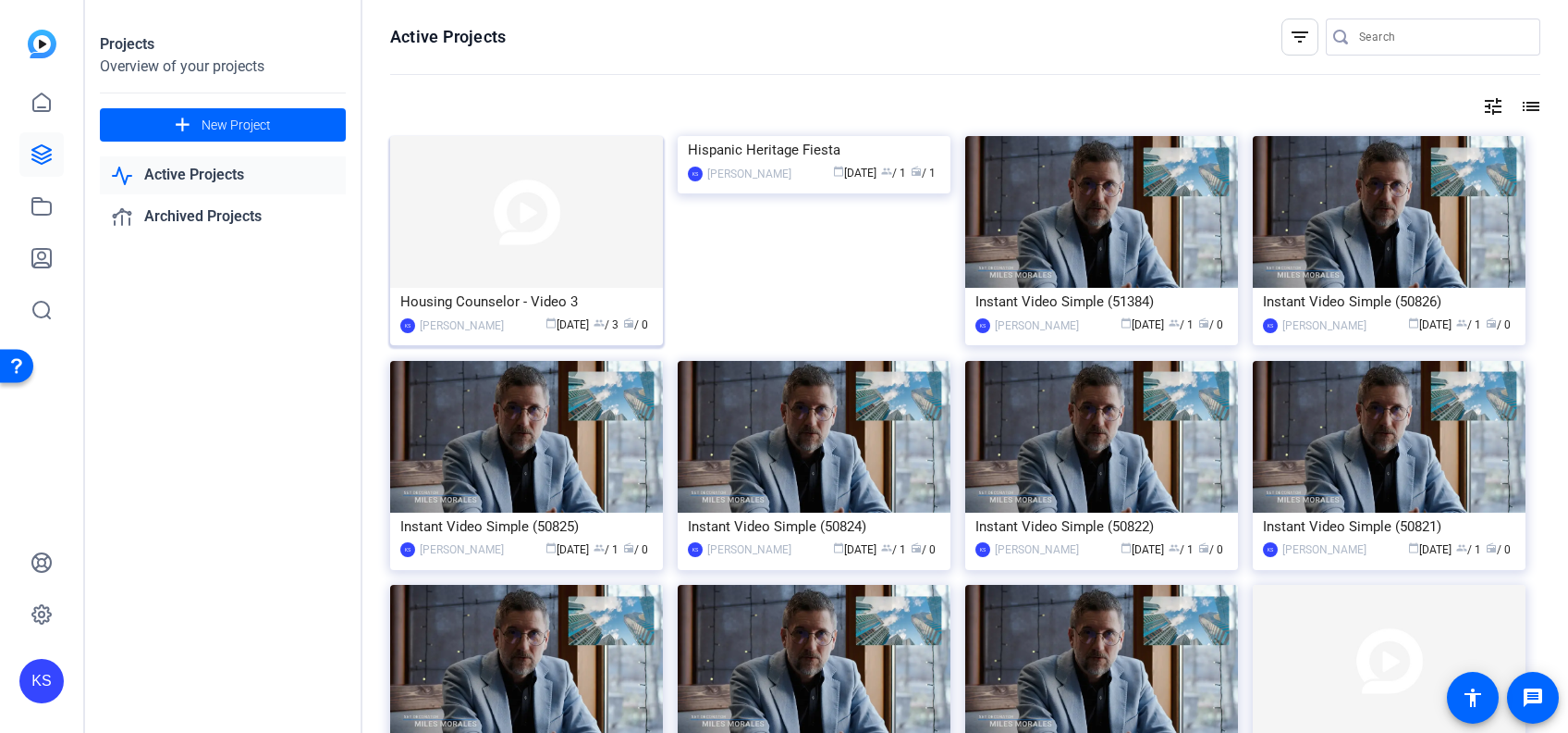
click at [493, 213] on img at bounding box center [526, 212] width 273 height 151
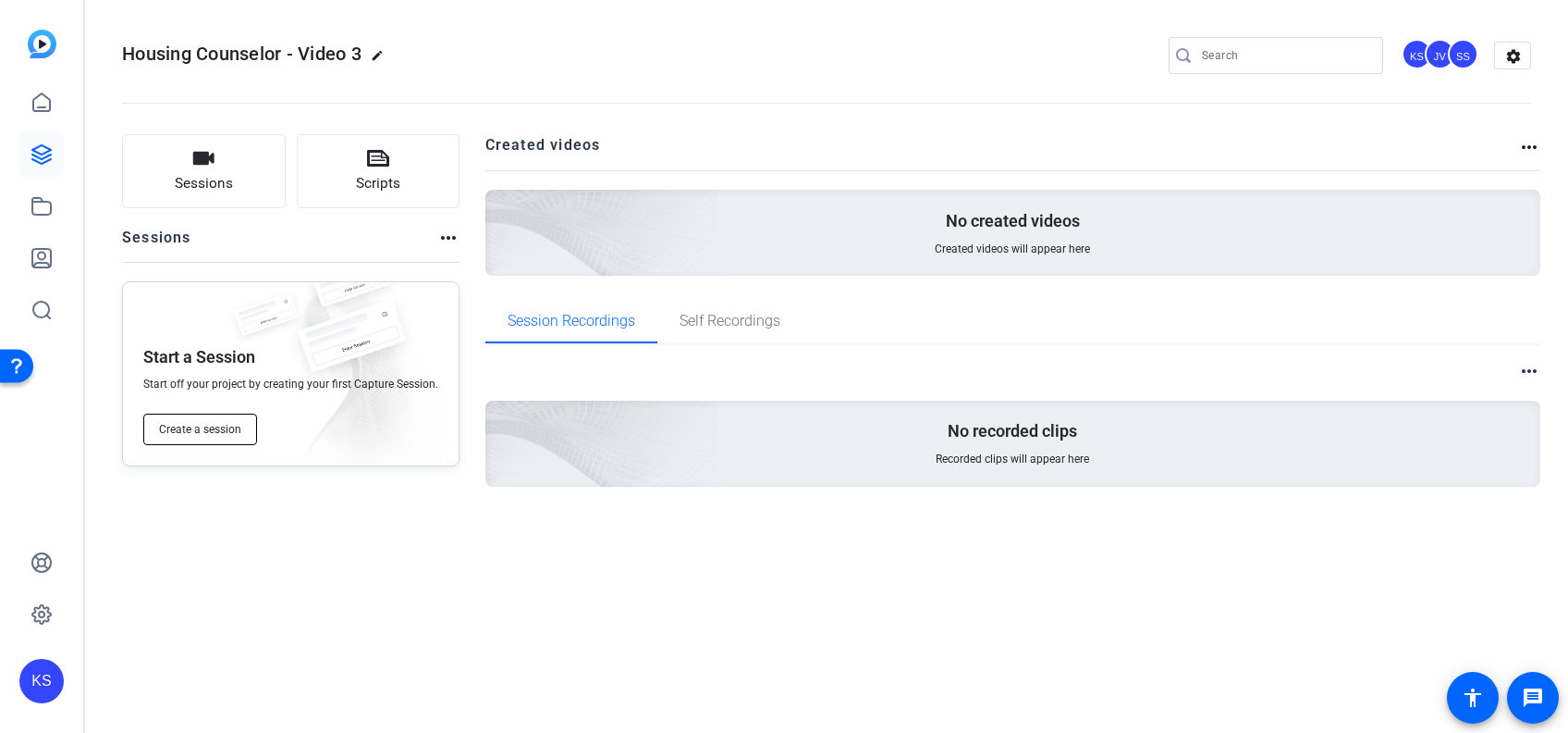
click at [194, 423] on span "Create a session" at bounding box center [200, 429] width 82 height 15
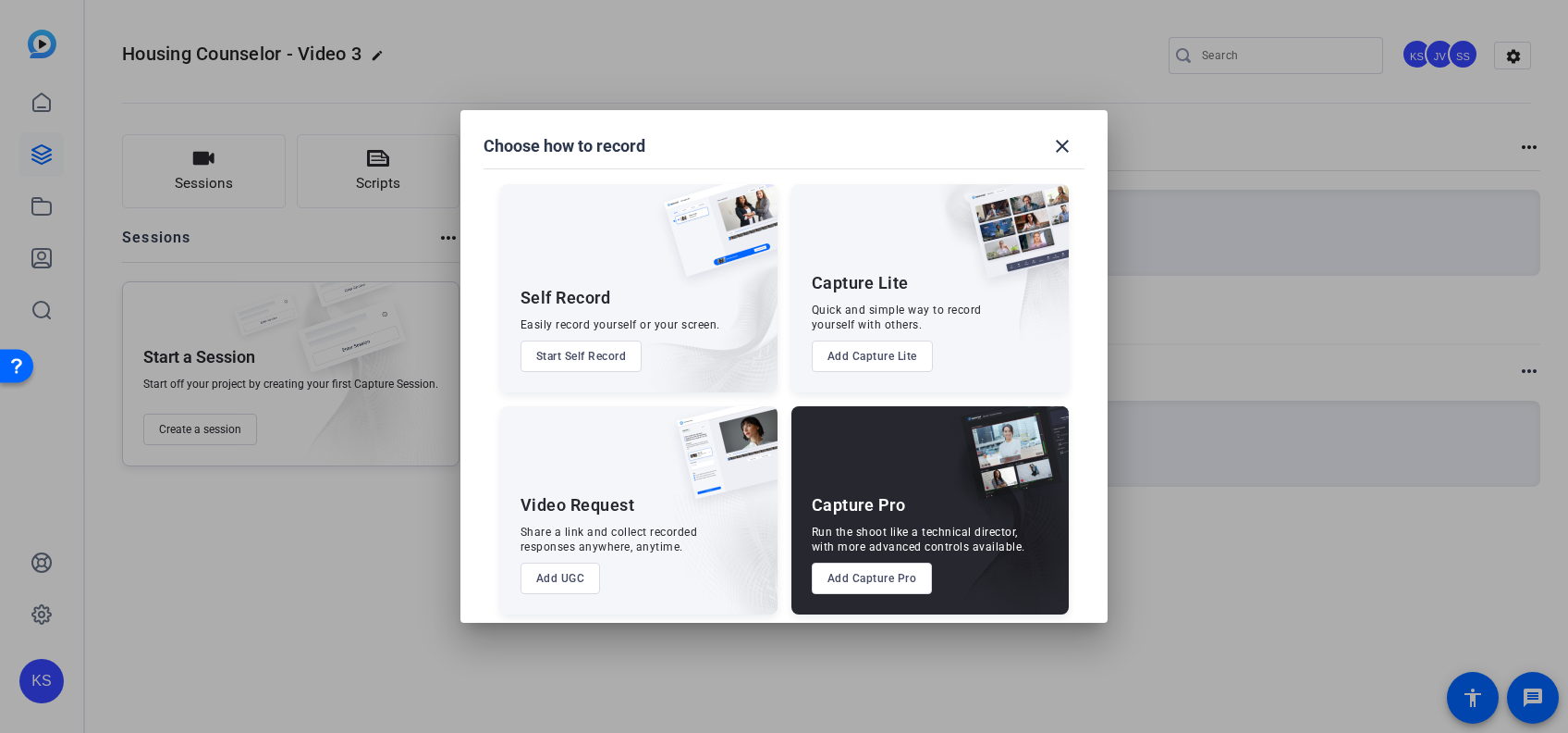
click at [551, 573] on button "Add UGC" at bounding box center [561, 578] width 81 height 31
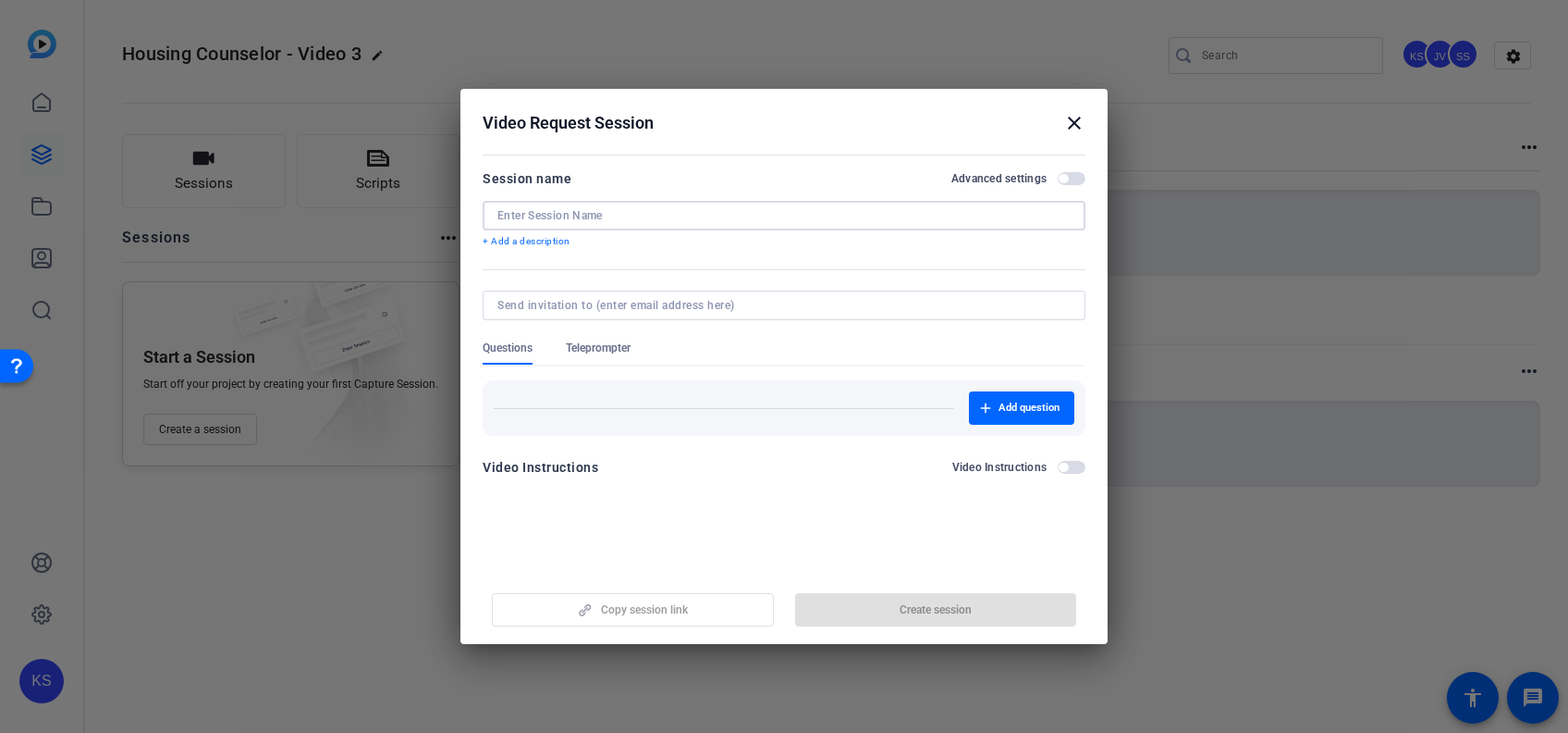
click at [688, 221] on input at bounding box center [784, 215] width 573 height 15
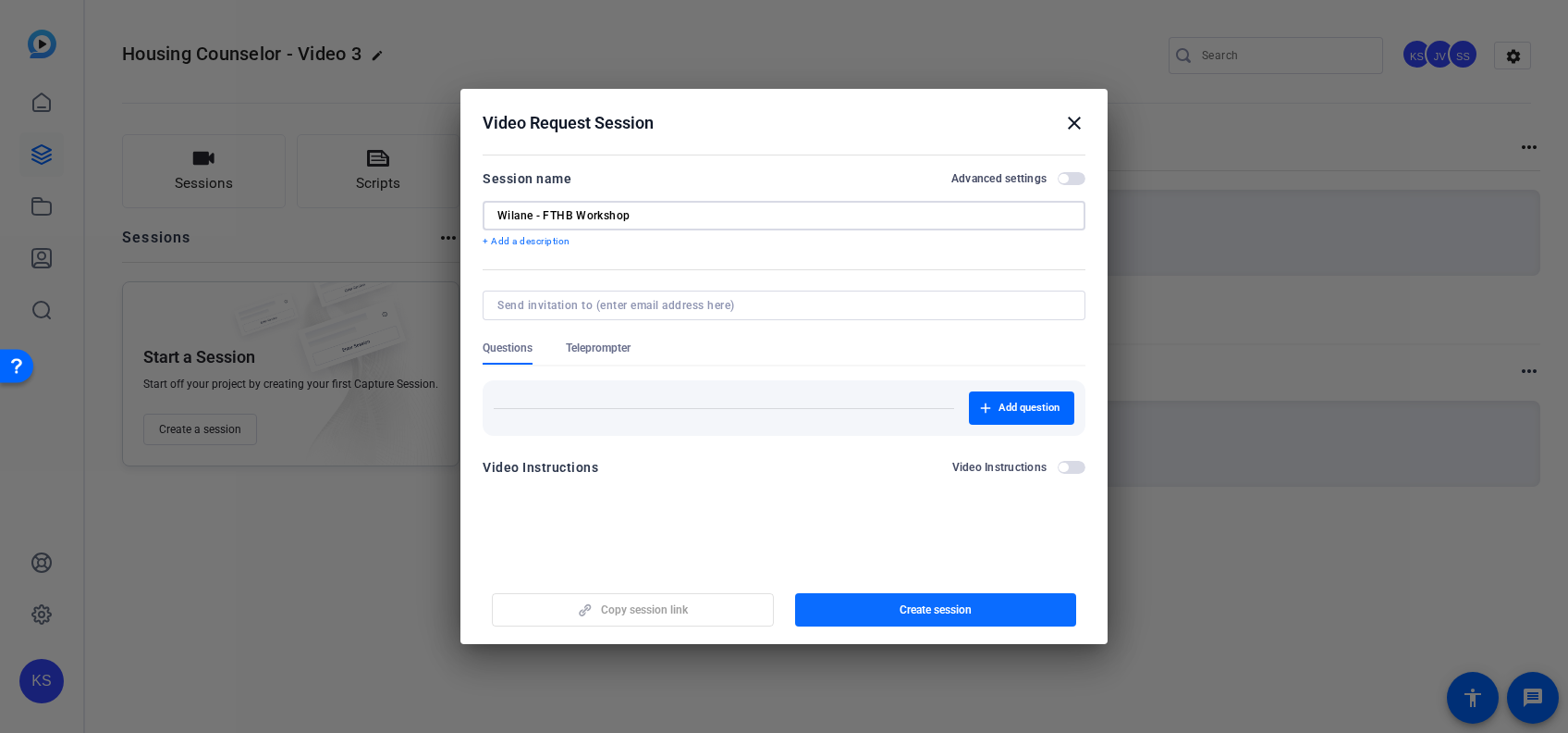
type input "Wilane - FTHB Workshop"
click at [861, 606] on span "button" at bounding box center [936, 610] width 282 height 45
click at [378, 584] on div at bounding box center [784, 366] width 1568 height 733
